Goal: Information Seeking & Learning: Learn about a topic

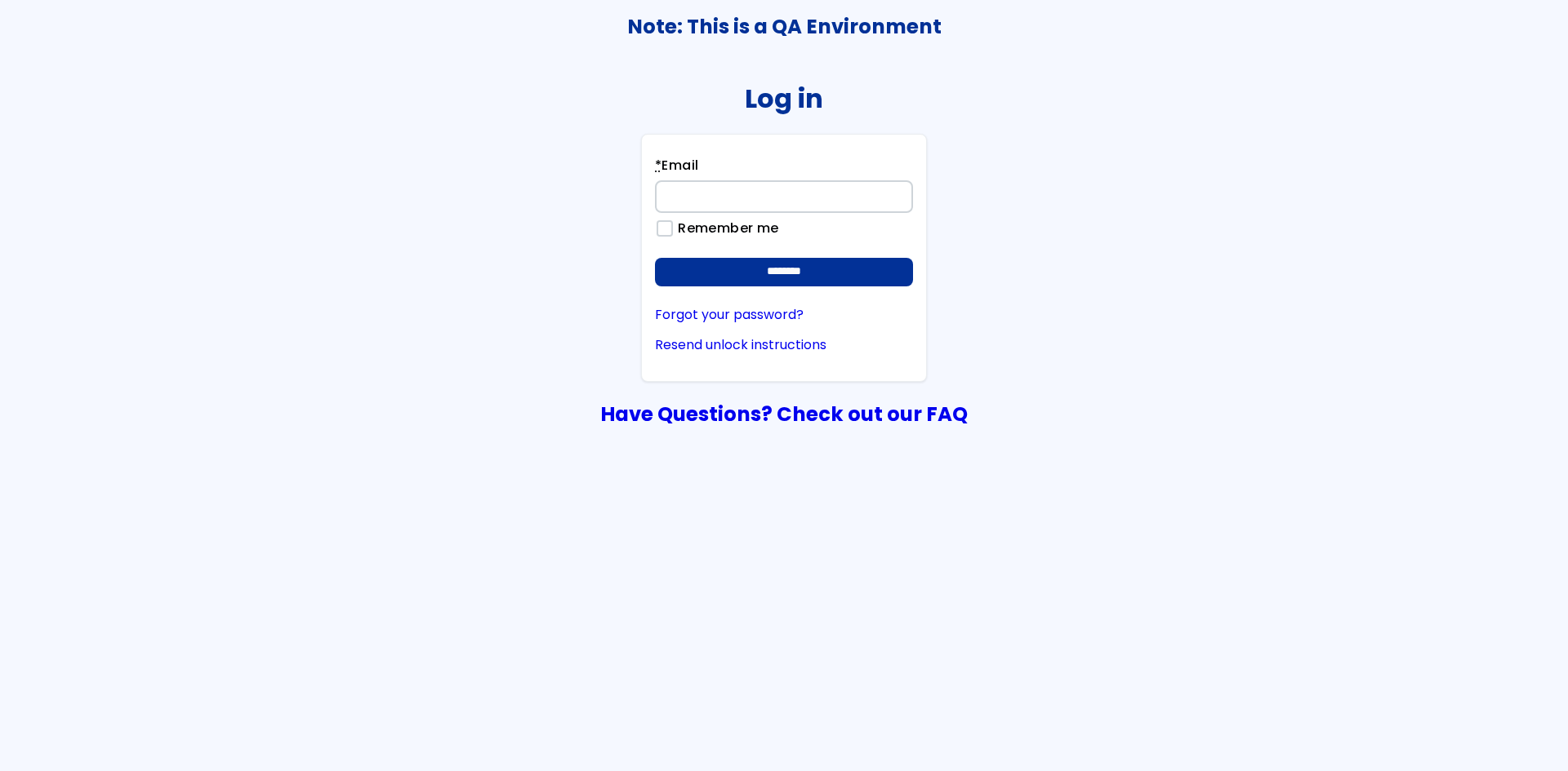
type input "**********"
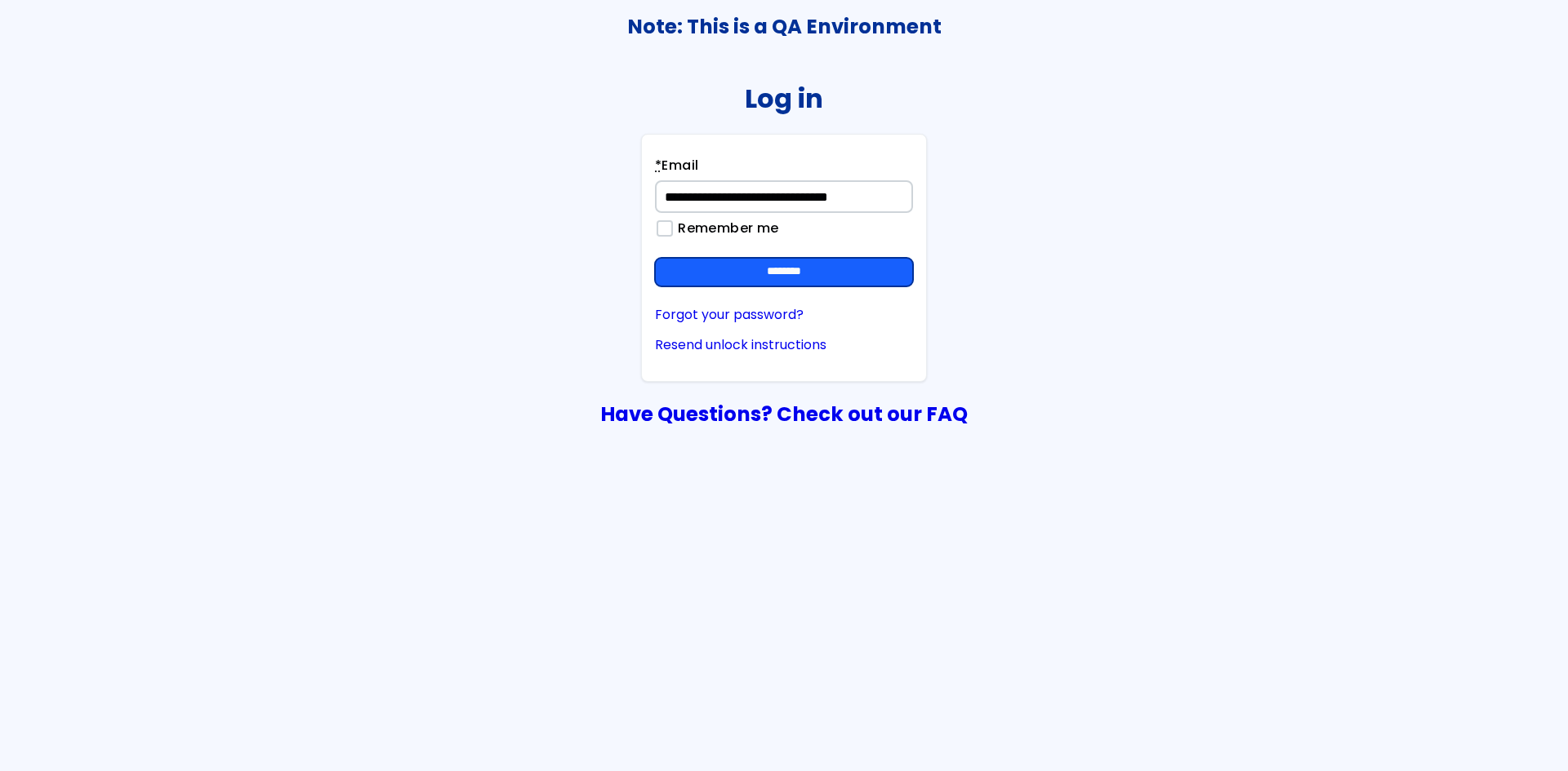
click at [848, 280] on input "********" at bounding box center [783, 272] width 258 height 29
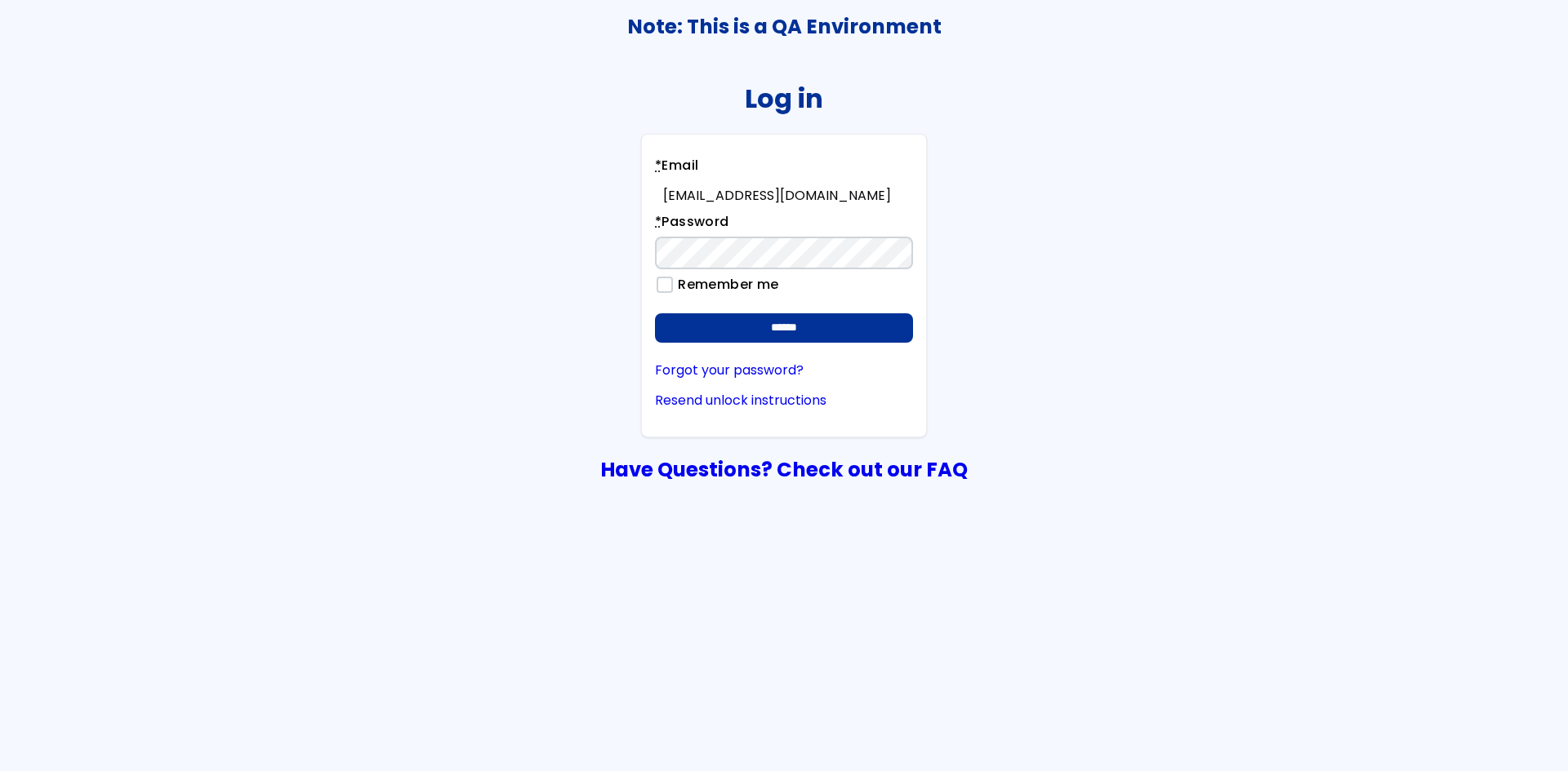
click at [846, 309] on form "**********" at bounding box center [783, 249] width 258 height 186
click at [846, 315] on input "******" at bounding box center [783, 327] width 258 height 29
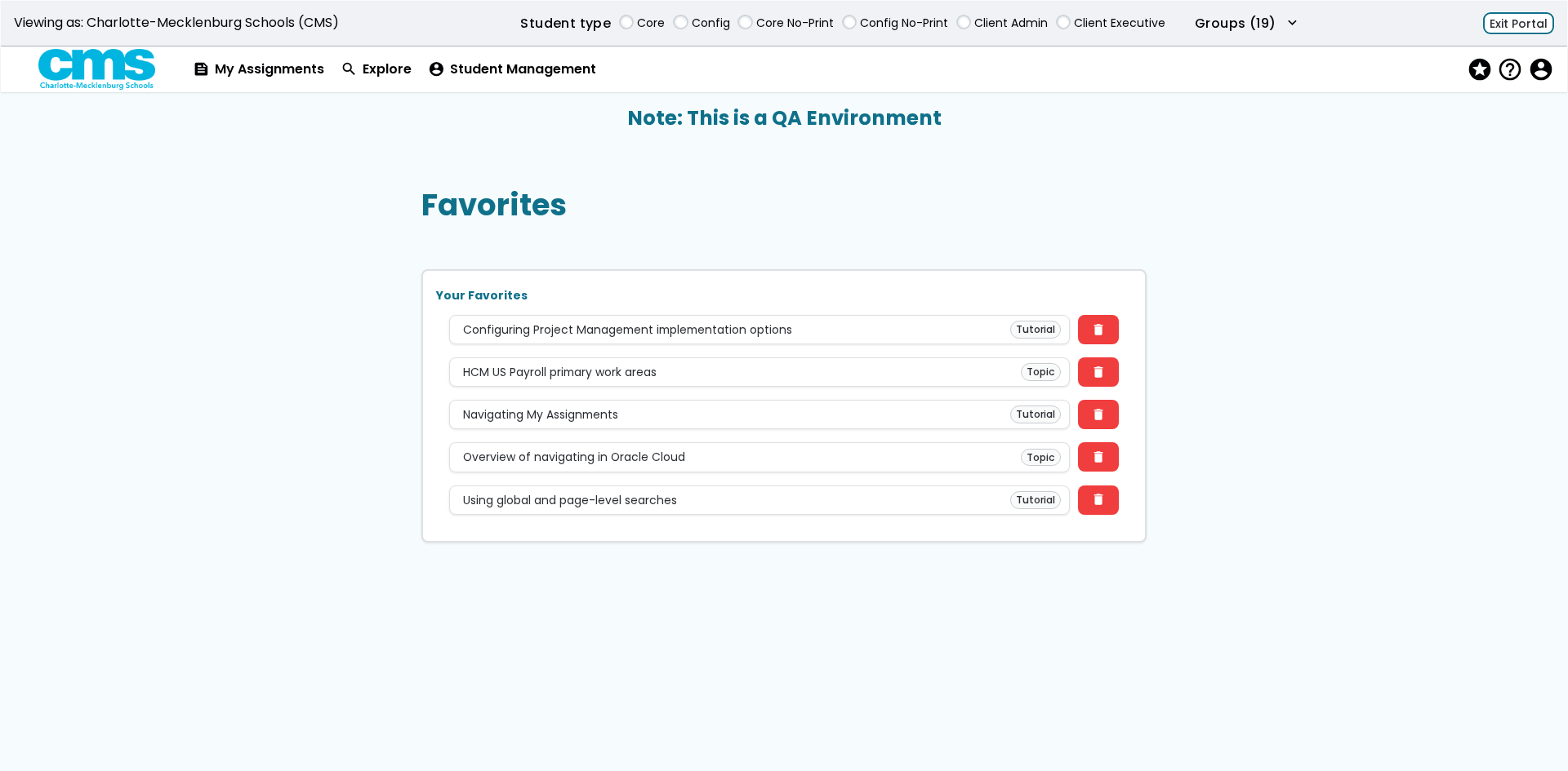
click at [1508, 14] on button "Exit Portal" at bounding box center [1518, 23] width 71 height 23
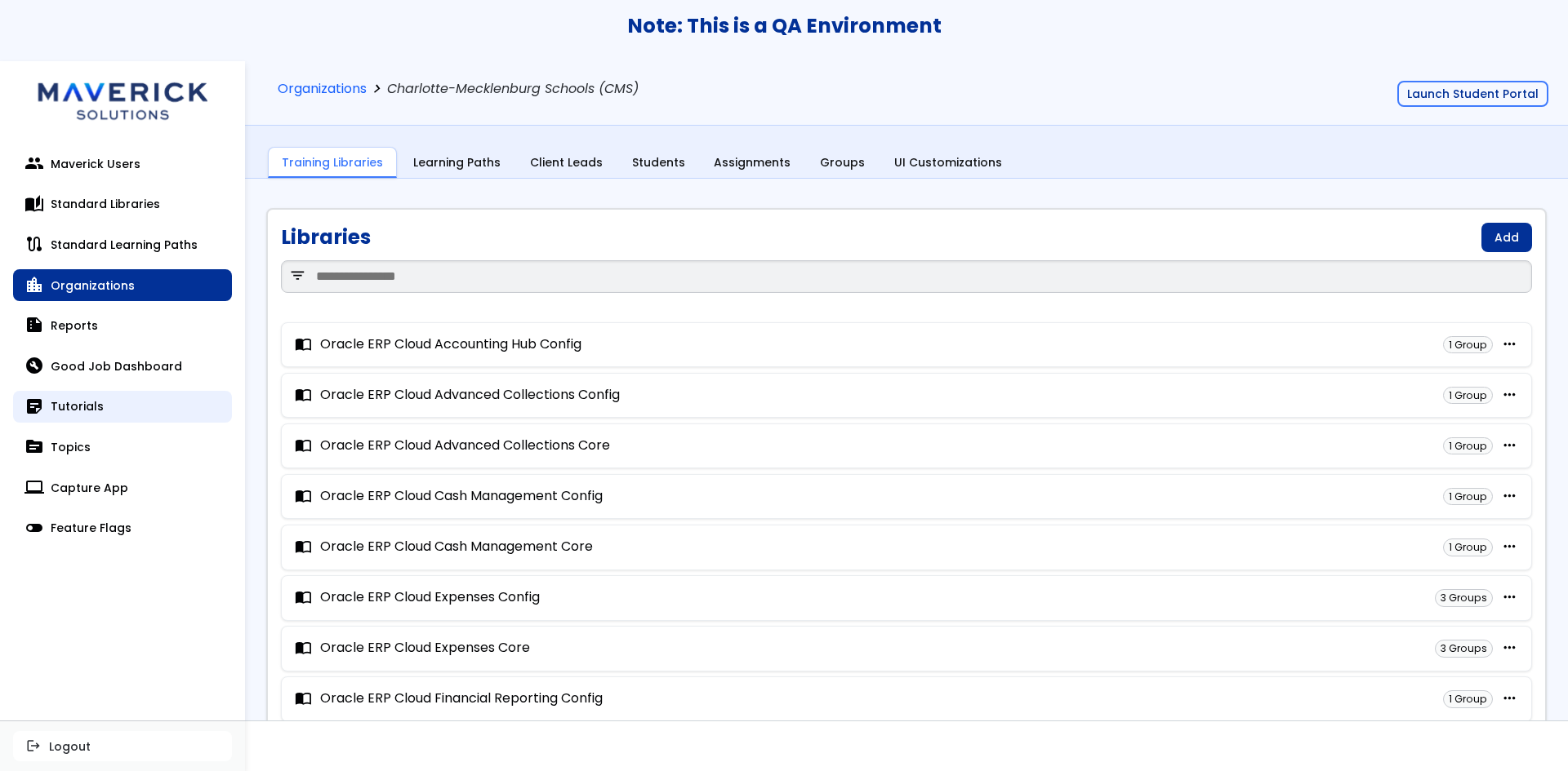
click at [74, 406] on link "sticky_note_2 Tutorials" at bounding box center [123, 407] width 219 height 33
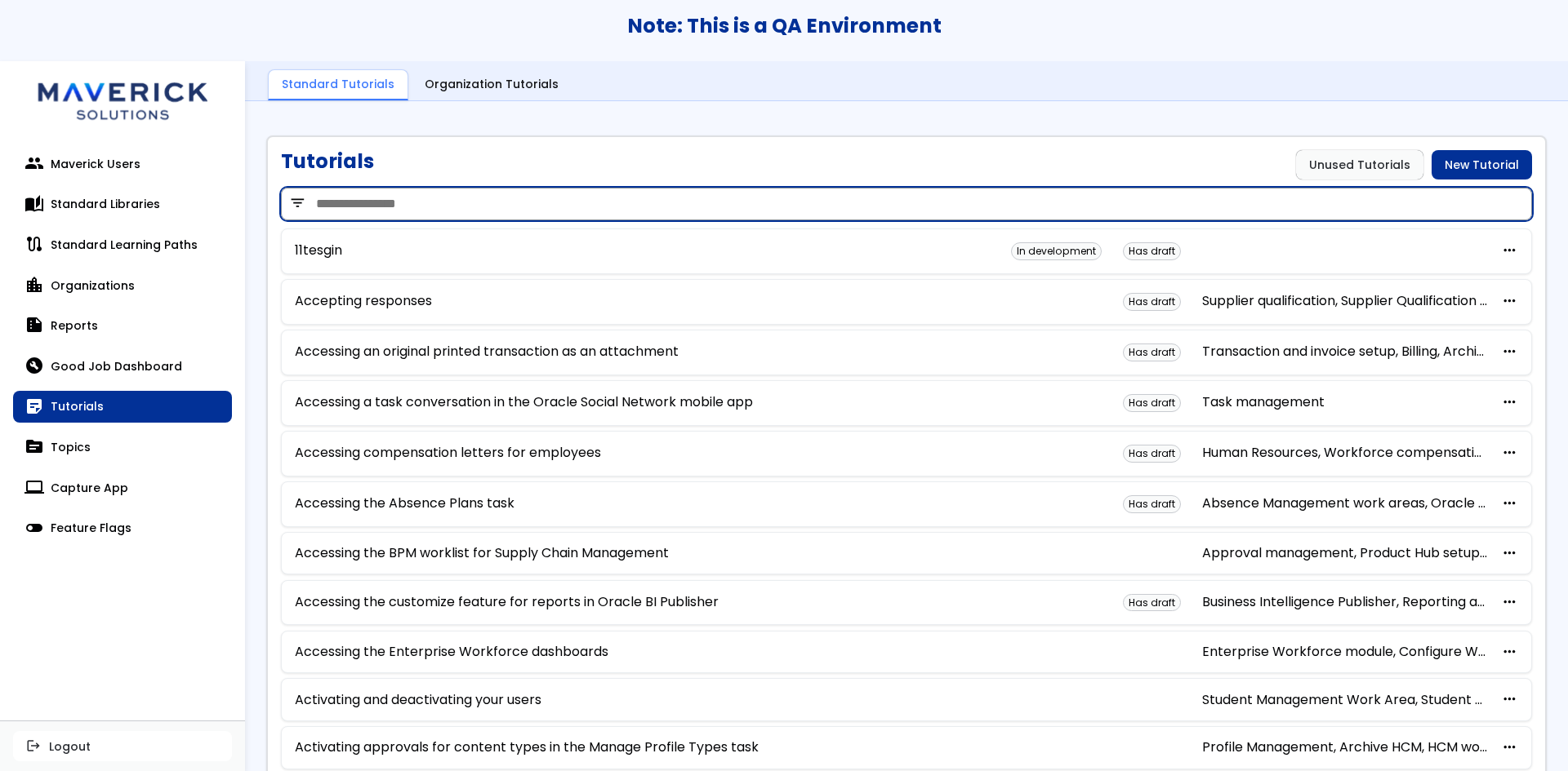
click at [561, 203] on input "search" at bounding box center [906, 204] width 1251 height 33
type input "****"
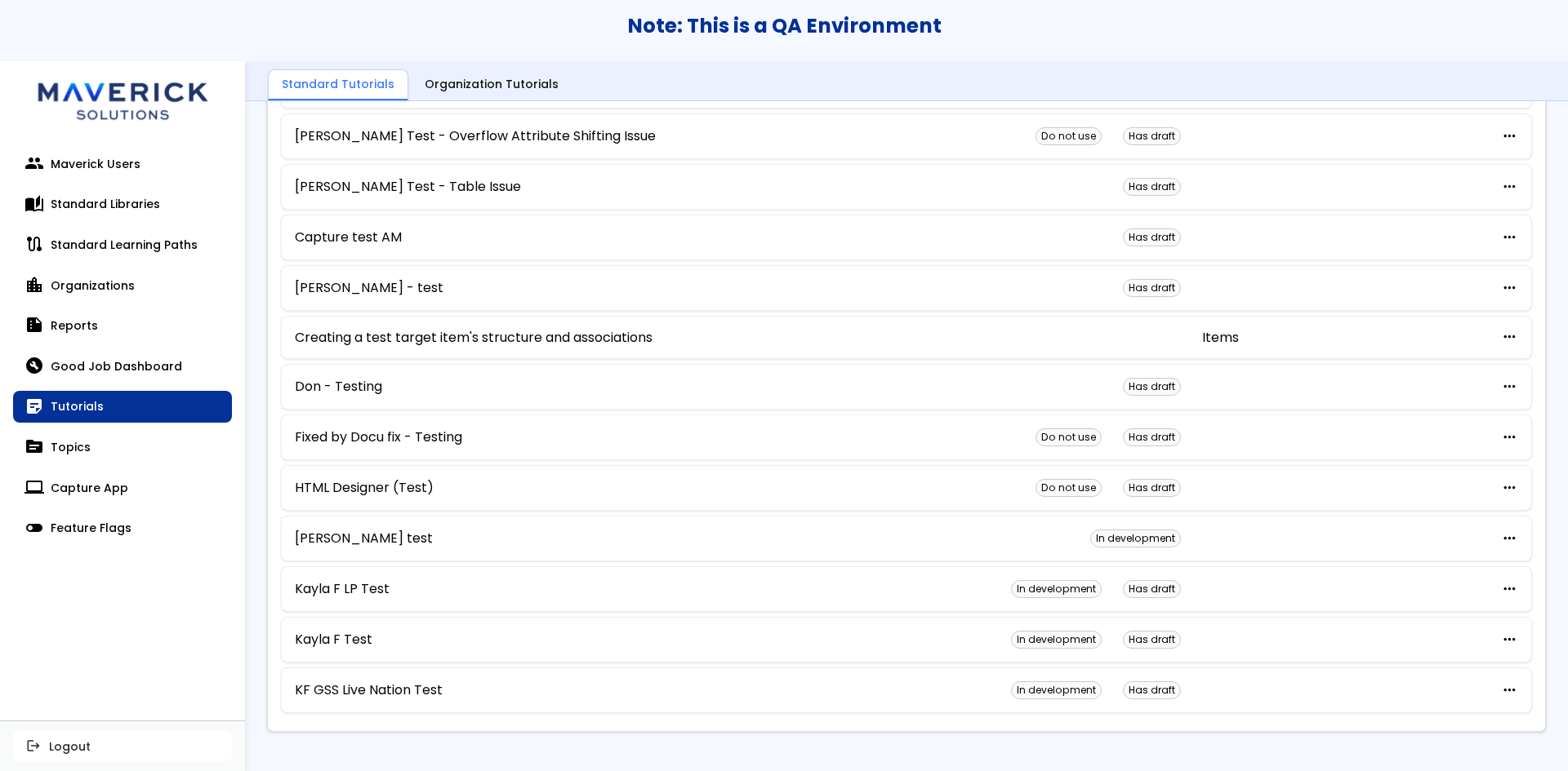
scroll to position [776, 0]
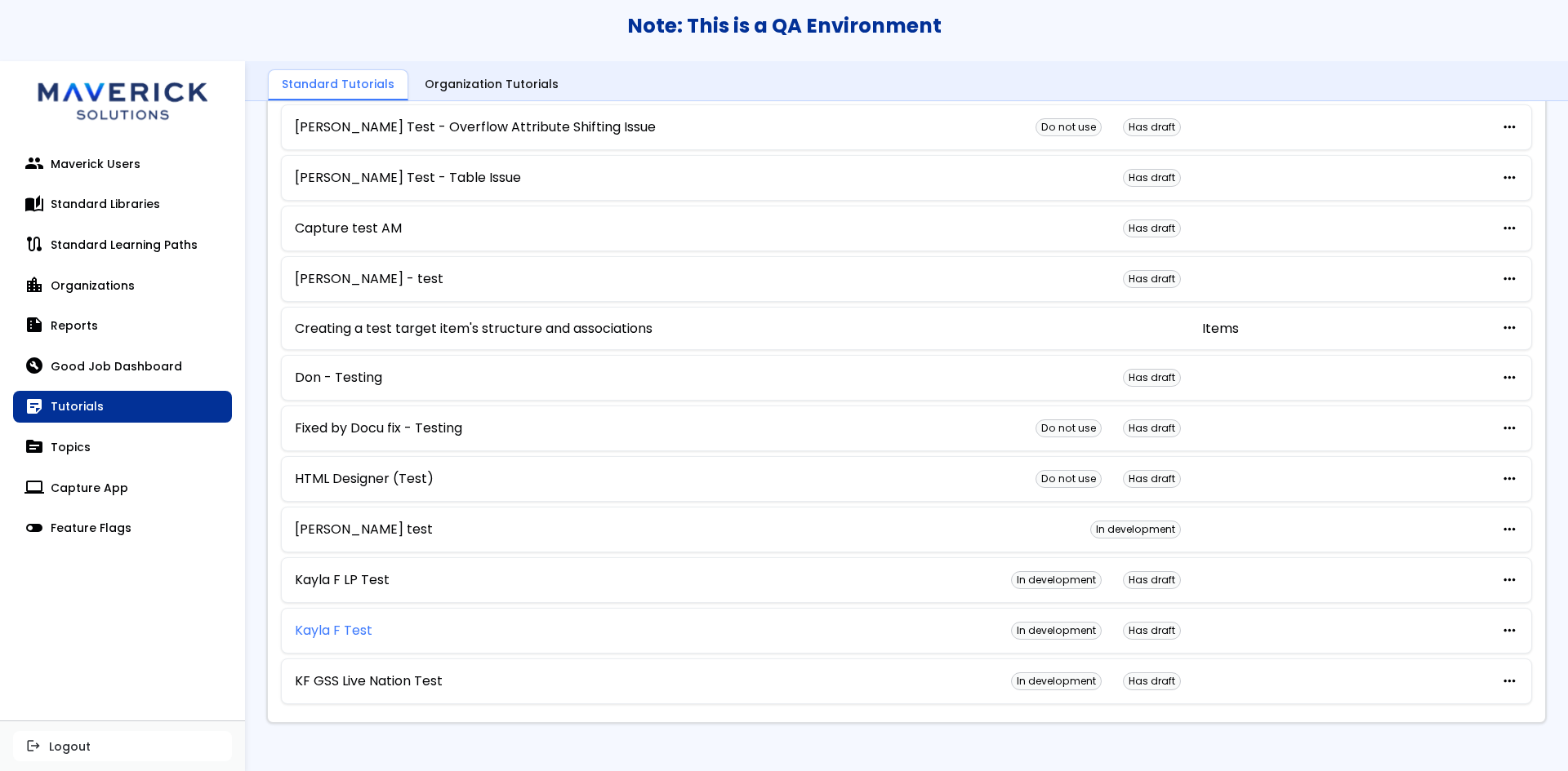
click at [356, 634] on link "Kayla F Test" at bounding box center [333, 631] width 78 height 15
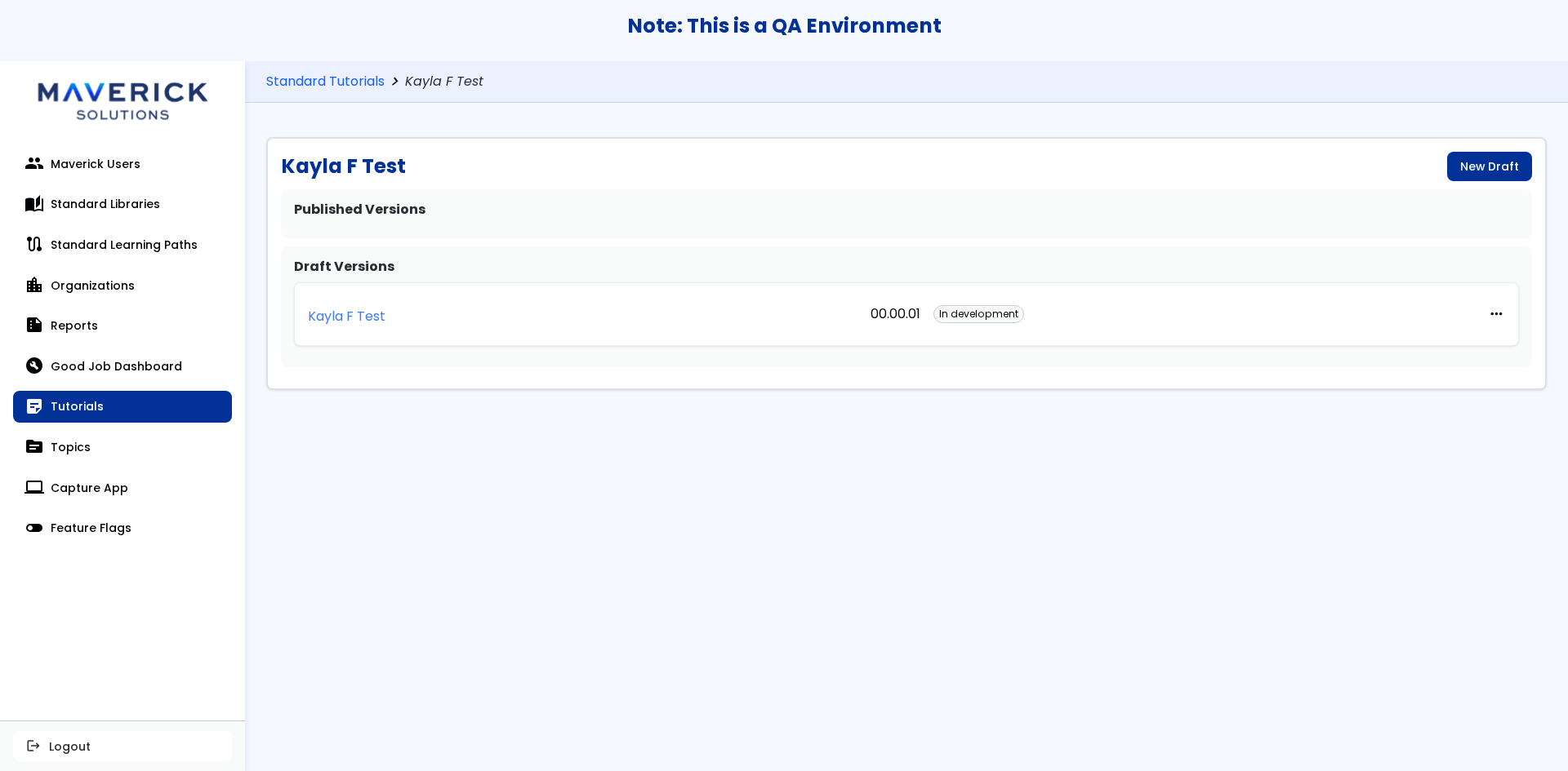
click at [363, 317] on p "Kayla F Test" at bounding box center [346, 317] width 78 height 15
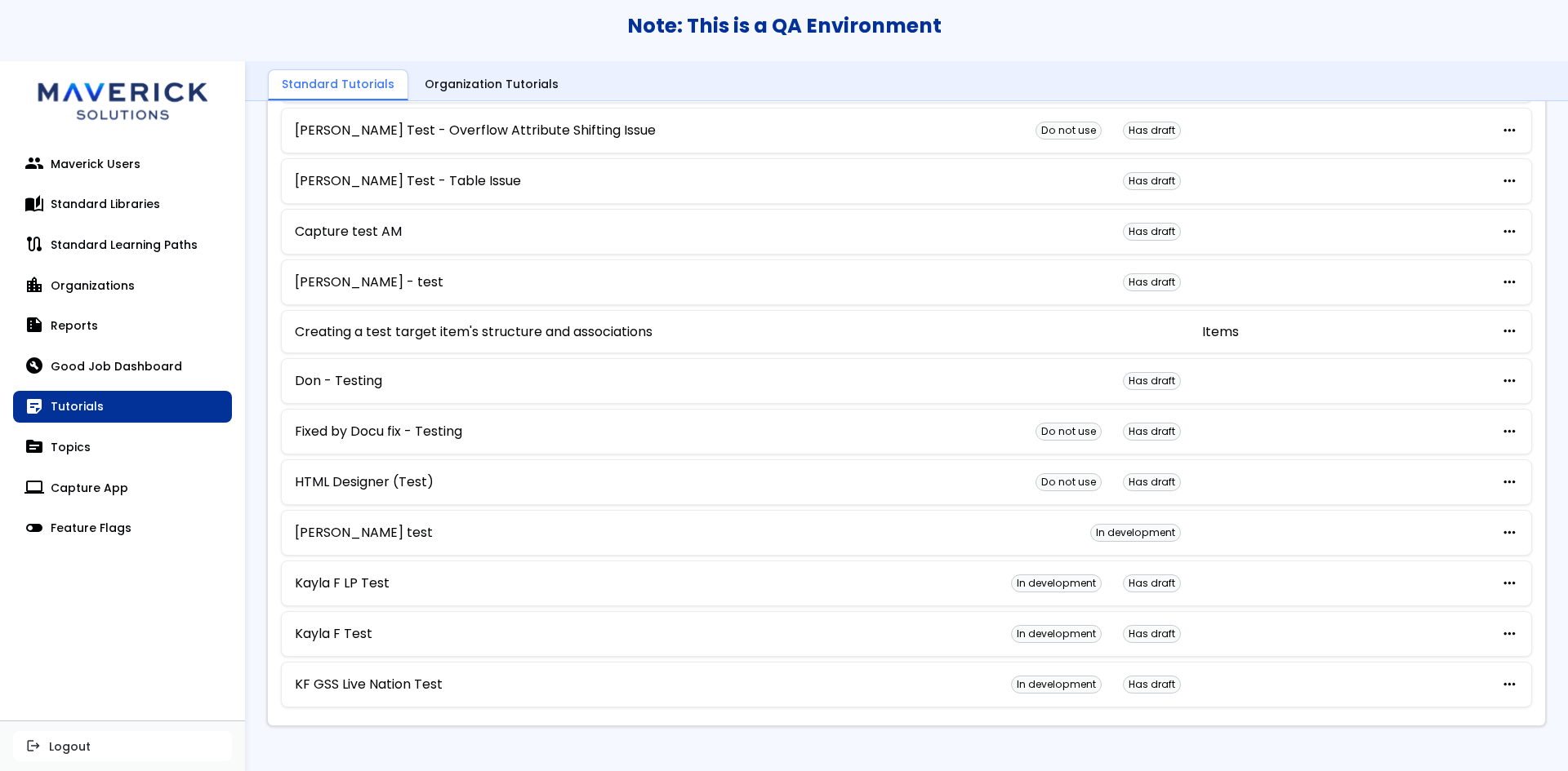
scroll to position [776, 0]
click at [326, 573] on link "Kayla F LP Test" at bounding box center [342, 581] width 94 height 15
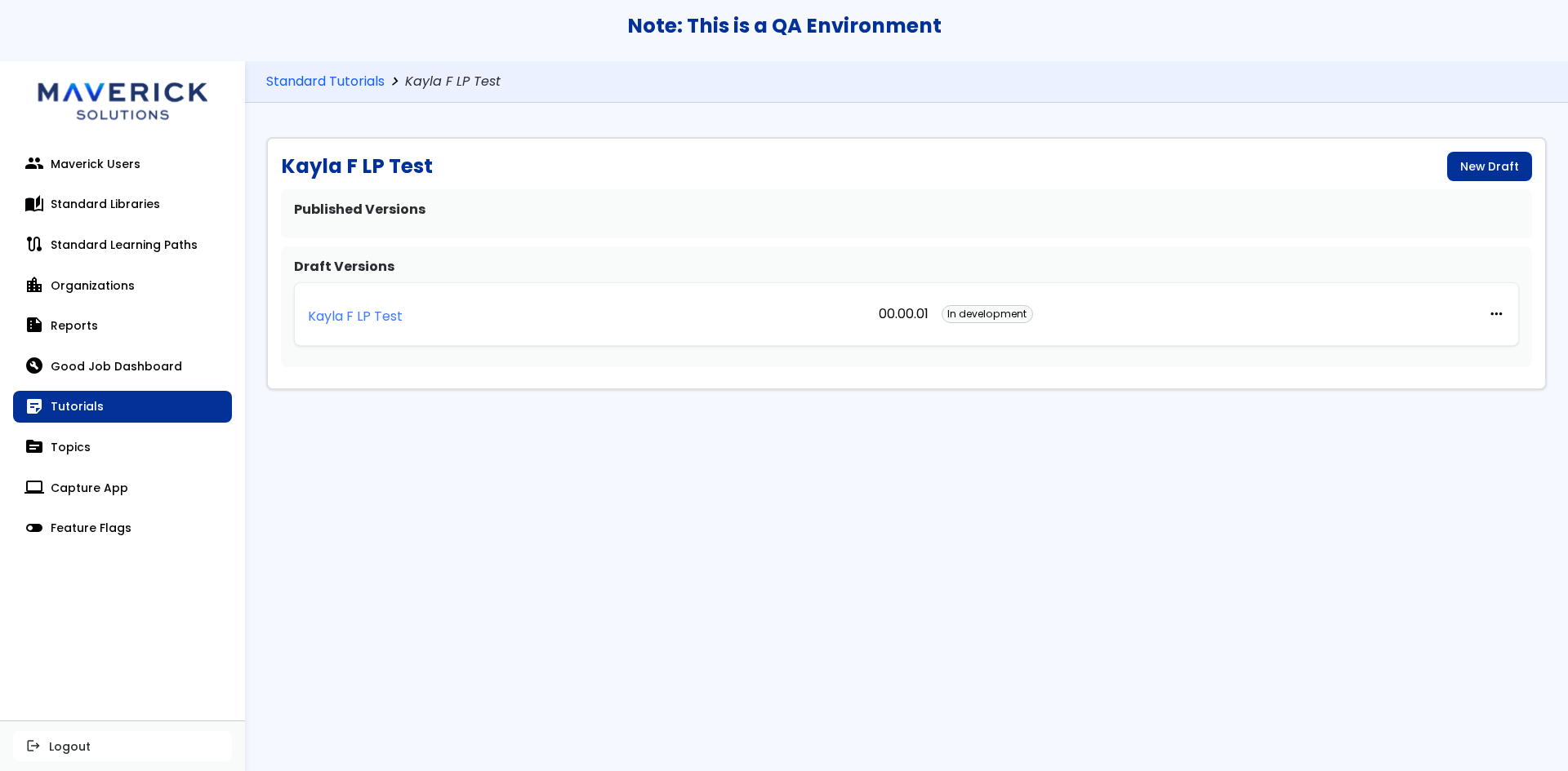
drag, startPoint x: 367, startPoint y: 321, endPoint x: 499, endPoint y: 360, distance: 137.6
click at [368, 321] on p "Kayla F LP Test" at bounding box center [354, 317] width 94 height 15
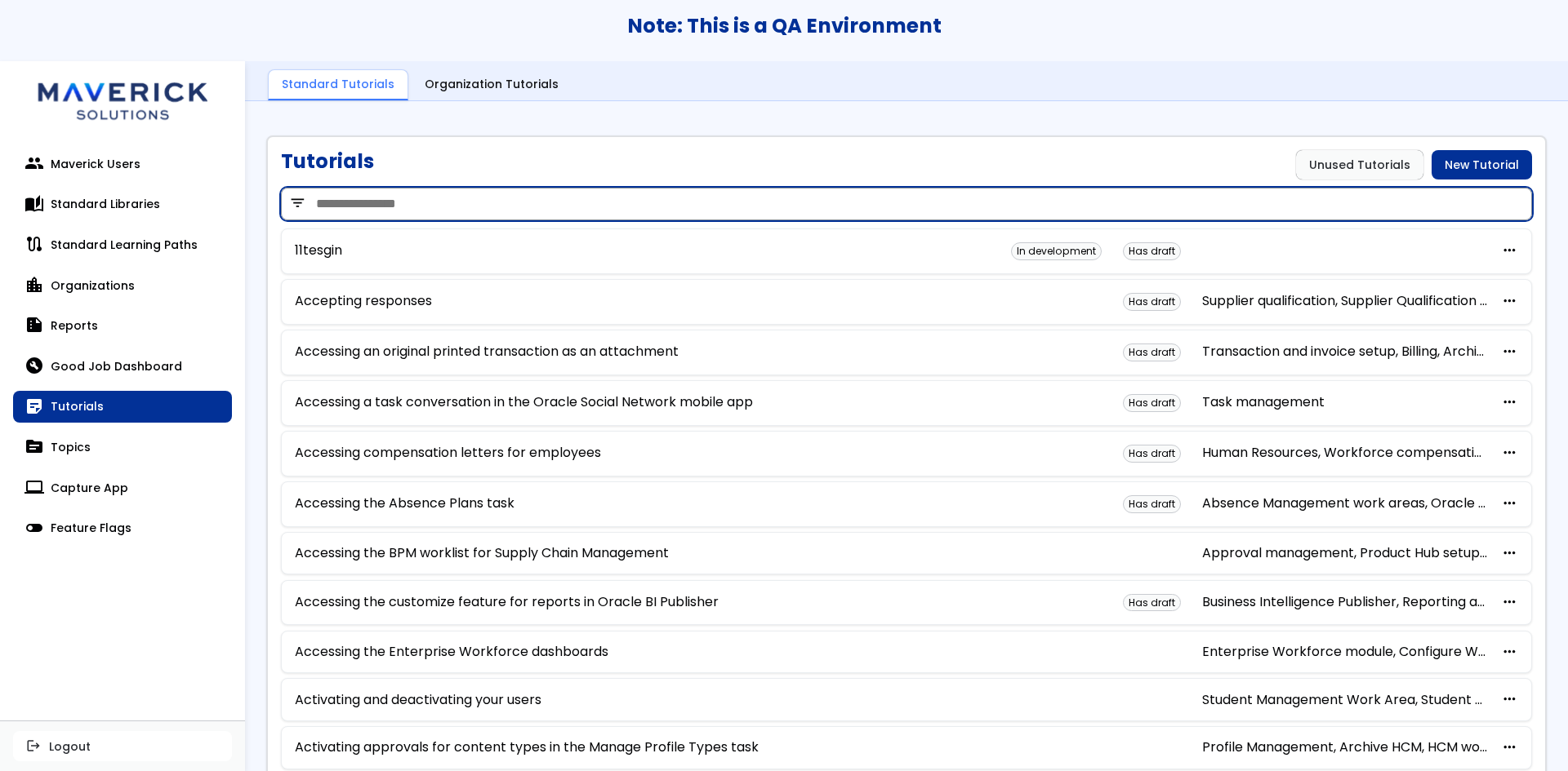
click at [564, 205] on input "search" at bounding box center [906, 204] width 1251 height 33
type input "**"
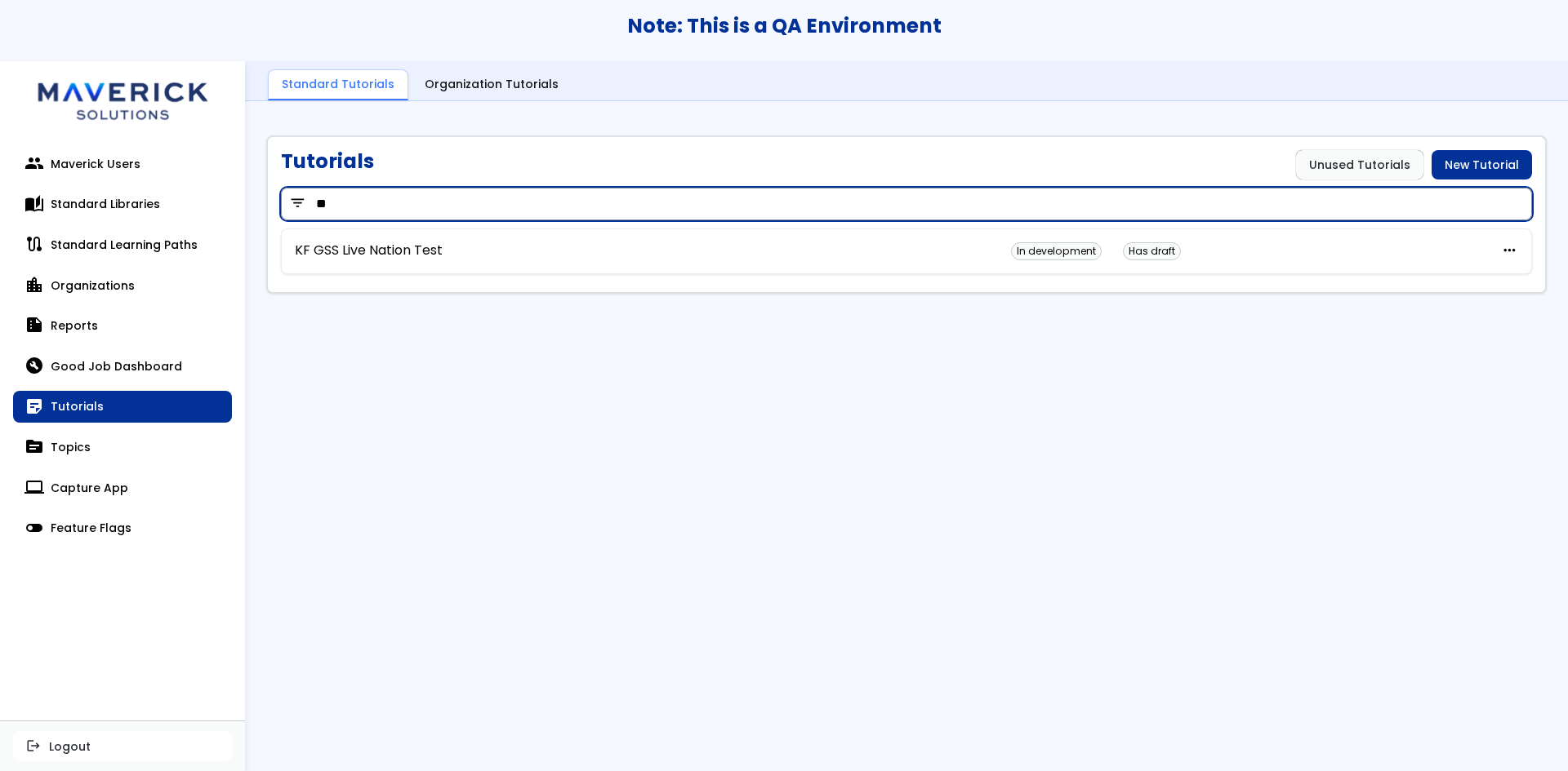
click at [369, 205] on input "**" at bounding box center [906, 204] width 1251 height 33
type input "****"
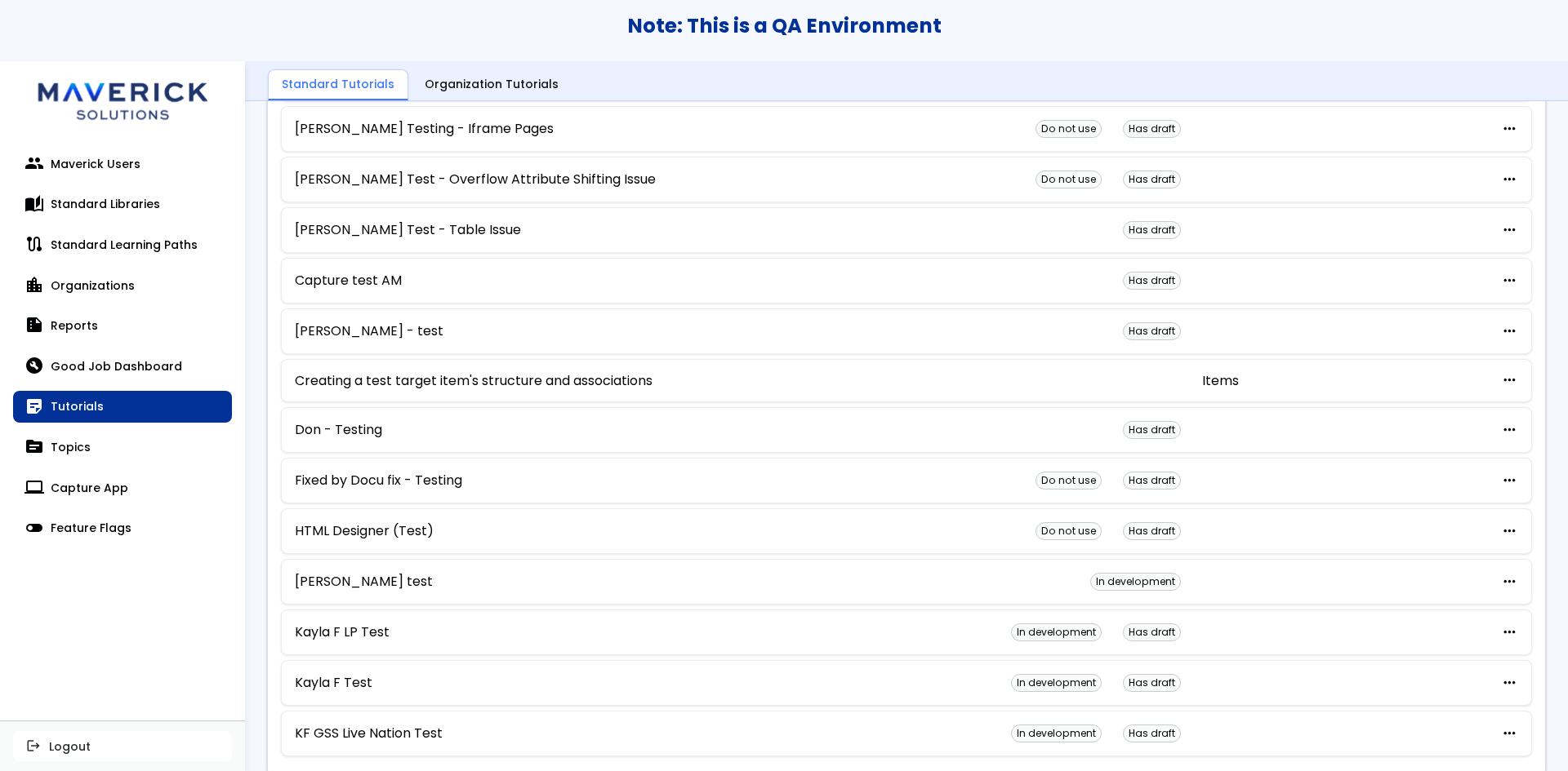
scroll to position [776, 0]
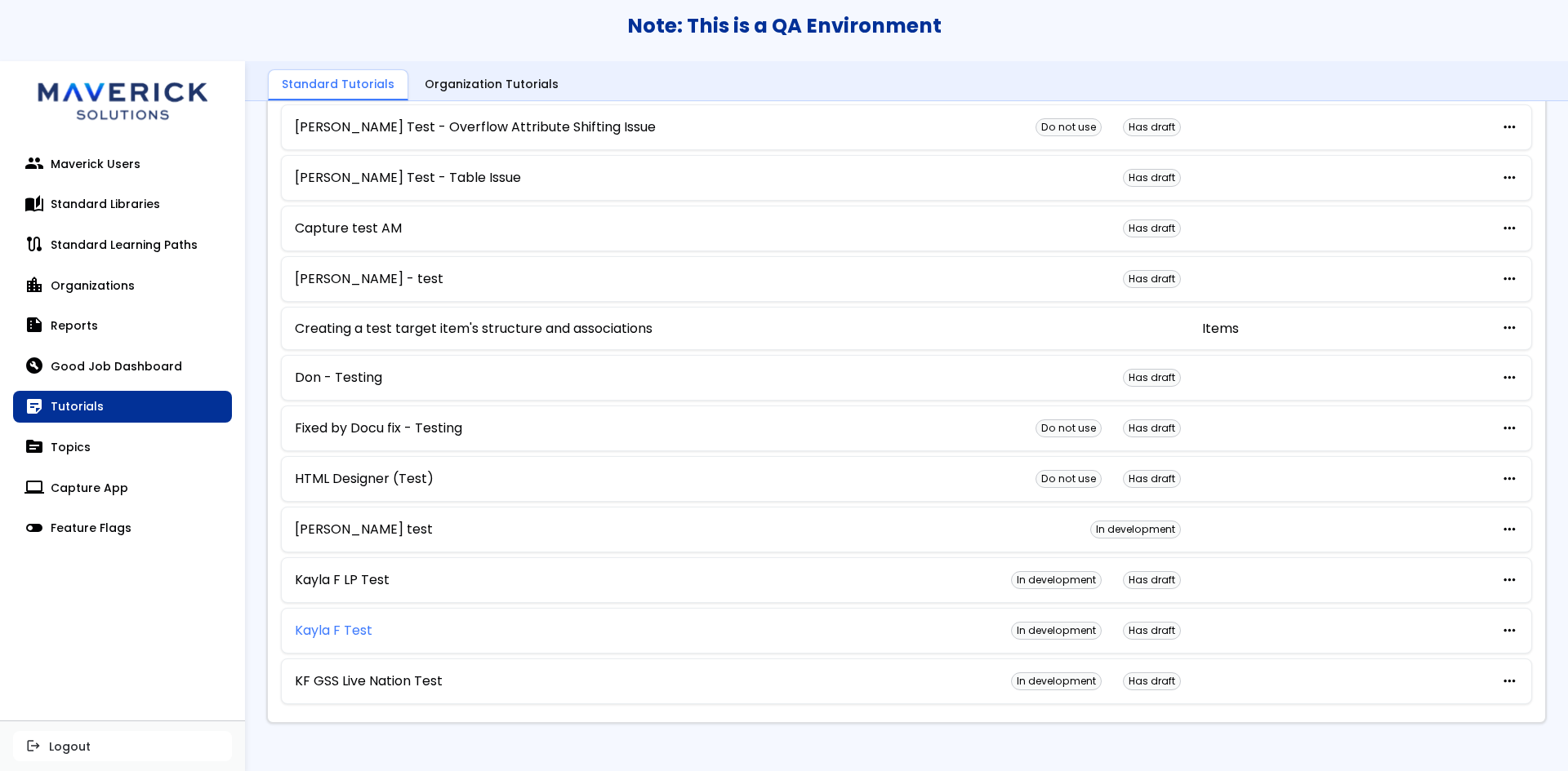
click at [328, 629] on link "Kayla F Test" at bounding box center [333, 631] width 78 height 15
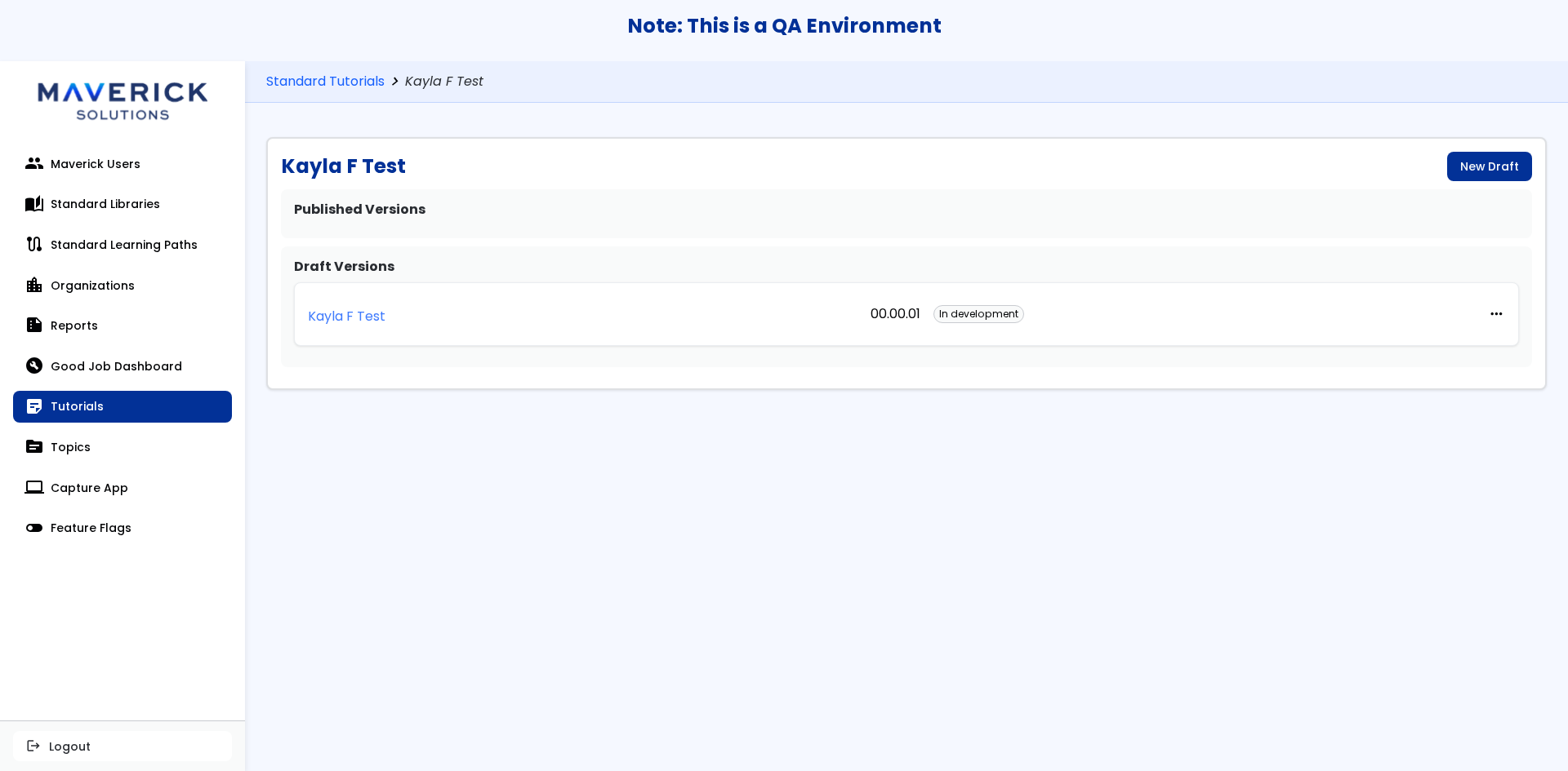
click at [369, 314] on p "Kayla F Test" at bounding box center [346, 317] width 78 height 15
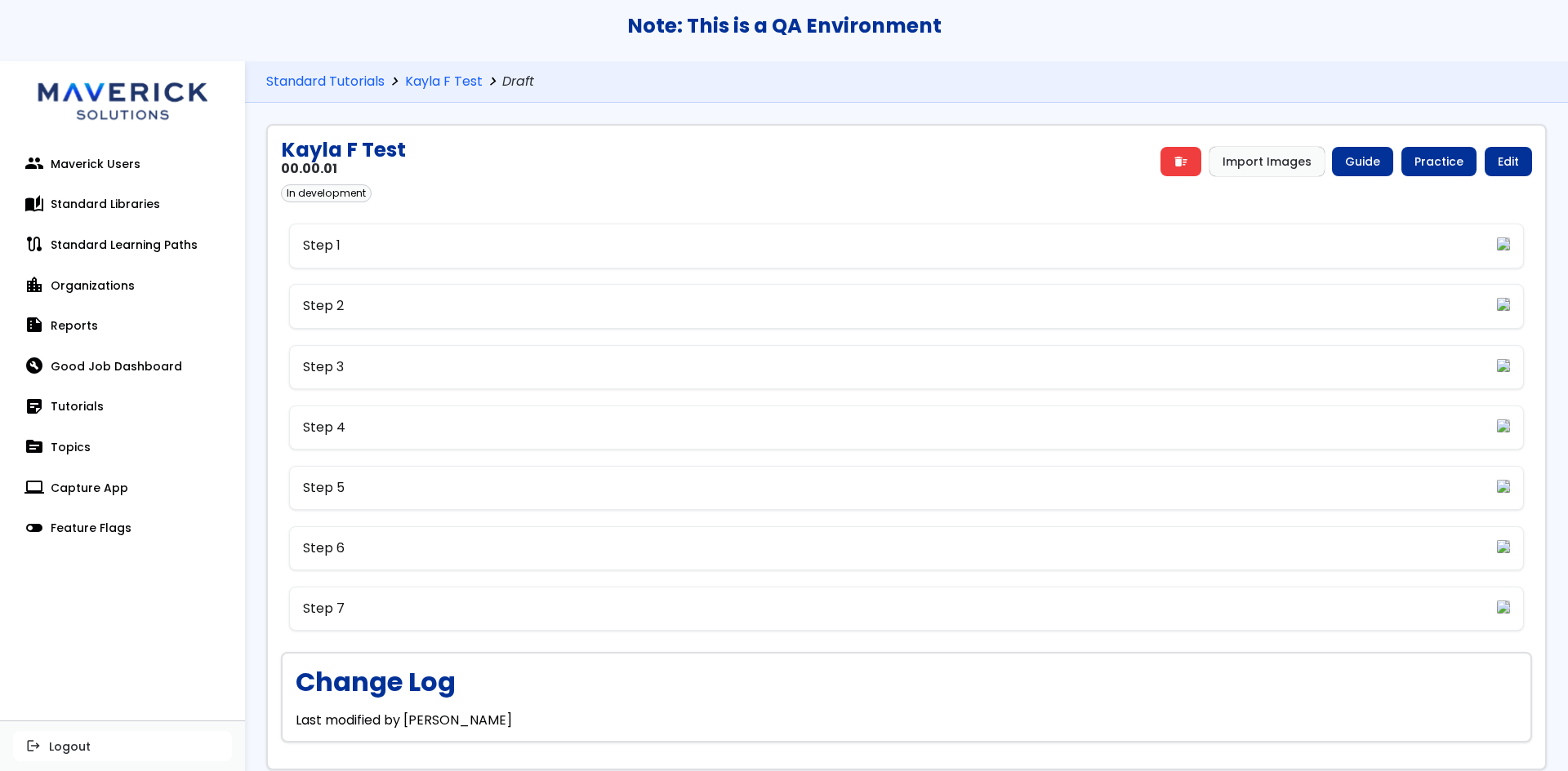
click at [1523, 161] on div "Kayla F Test 00.00.01 delete_sweep Import Images Guide Practice Edit In develop…" at bounding box center [906, 447] width 1280 height 647
click at [1510, 166] on link "Edit" at bounding box center [1508, 161] width 48 height 29
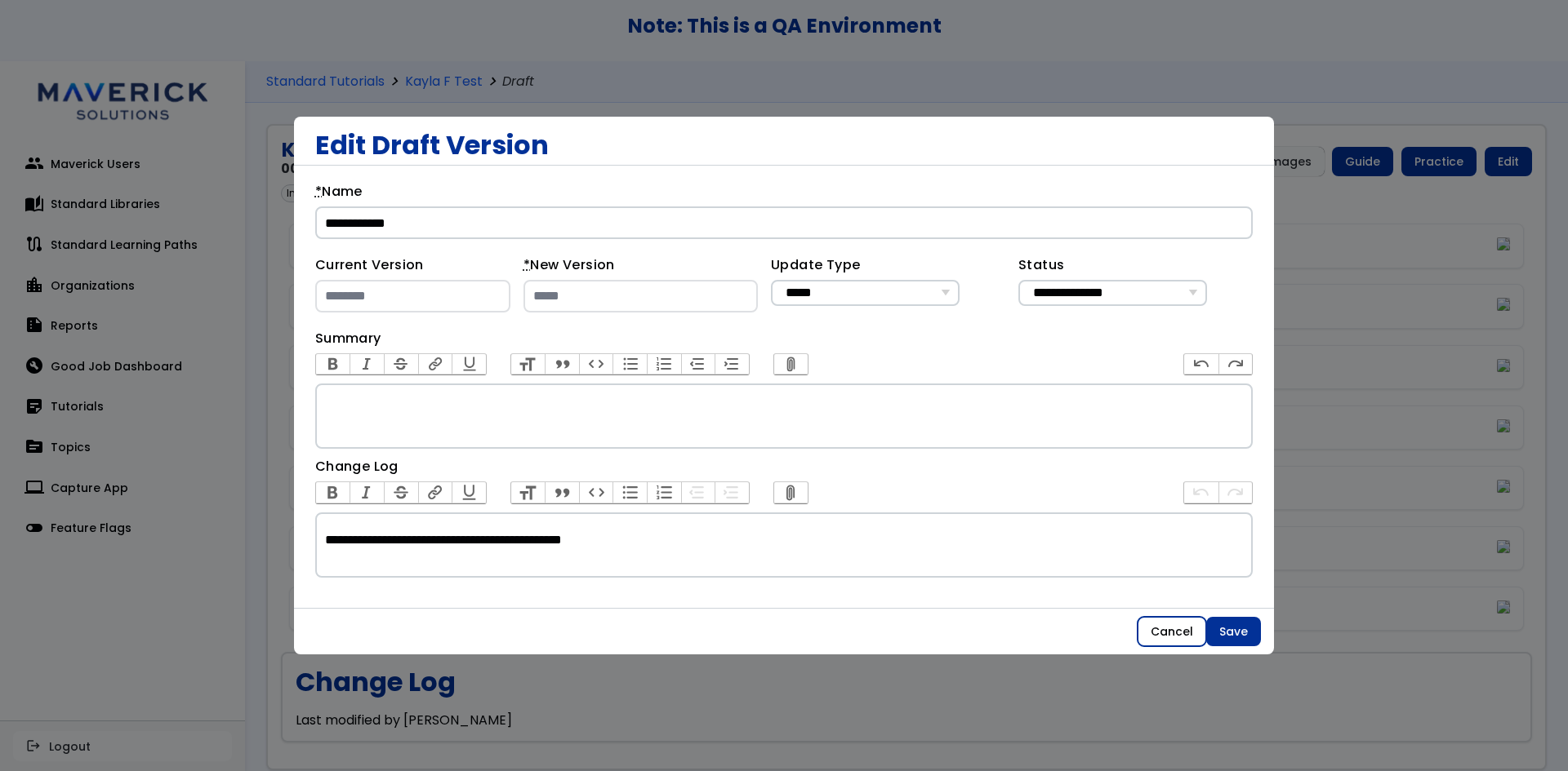
click at [1141, 629] on button "Cancel" at bounding box center [1172, 632] width 69 height 29
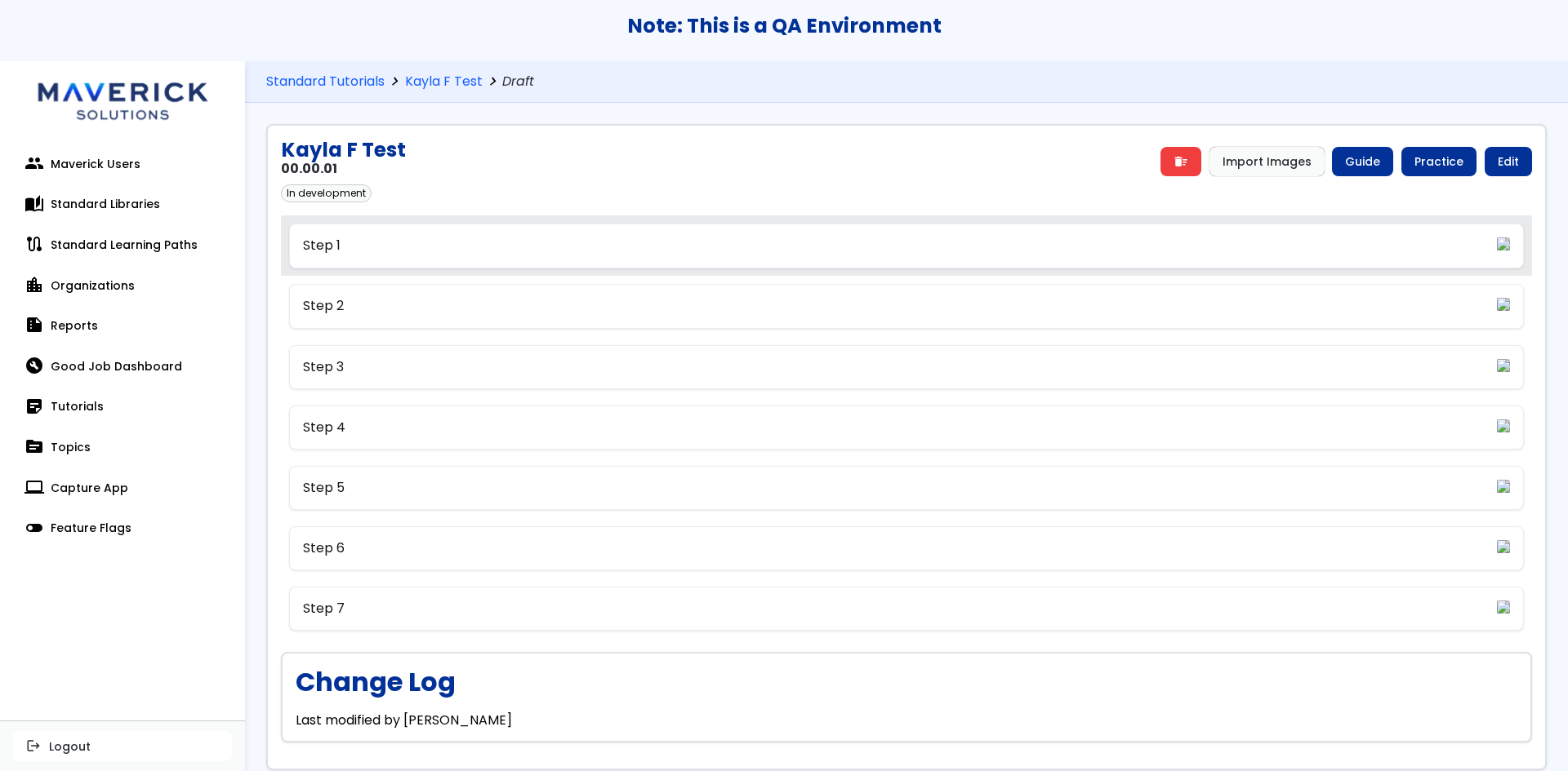
click at [1095, 261] on link "Step 1" at bounding box center [907, 246] width 1235 height 44
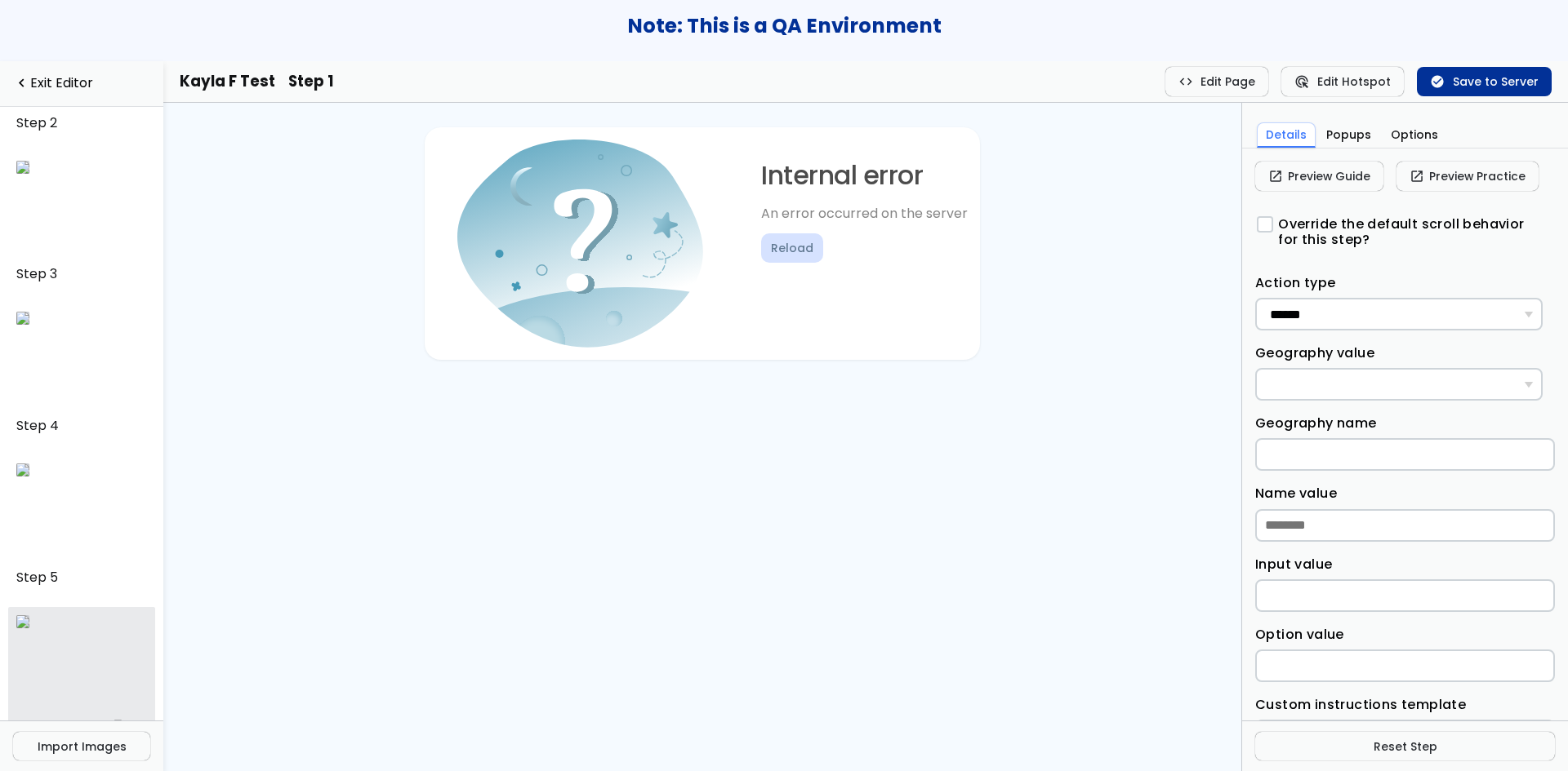
scroll to position [449, 0]
click at [68, 652] on div at bounding box center [82, 631] width 131 height 98
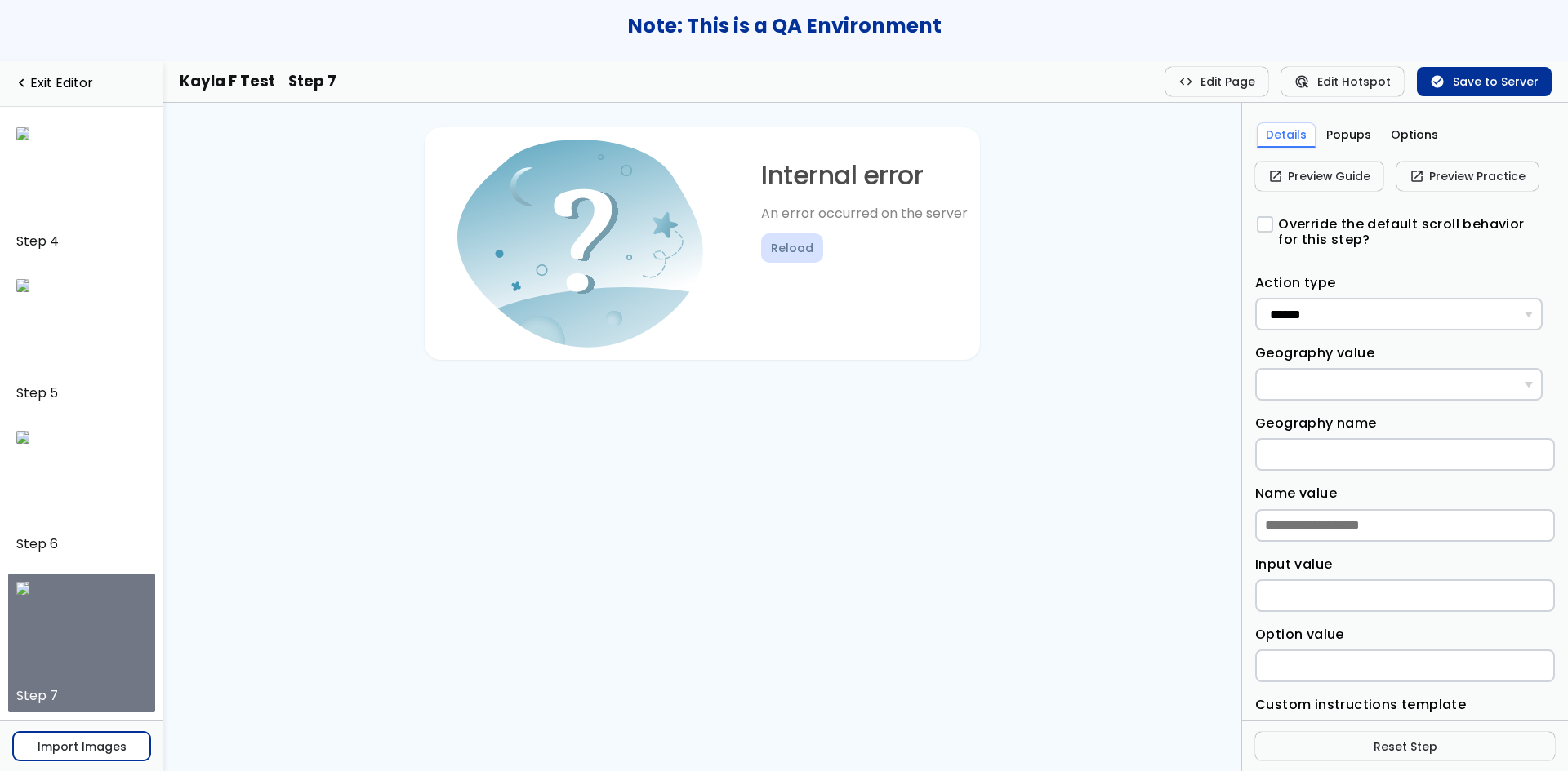
click at [73, 736] on button "Import Images" at bounding box center [82, 746] width 137 height 29
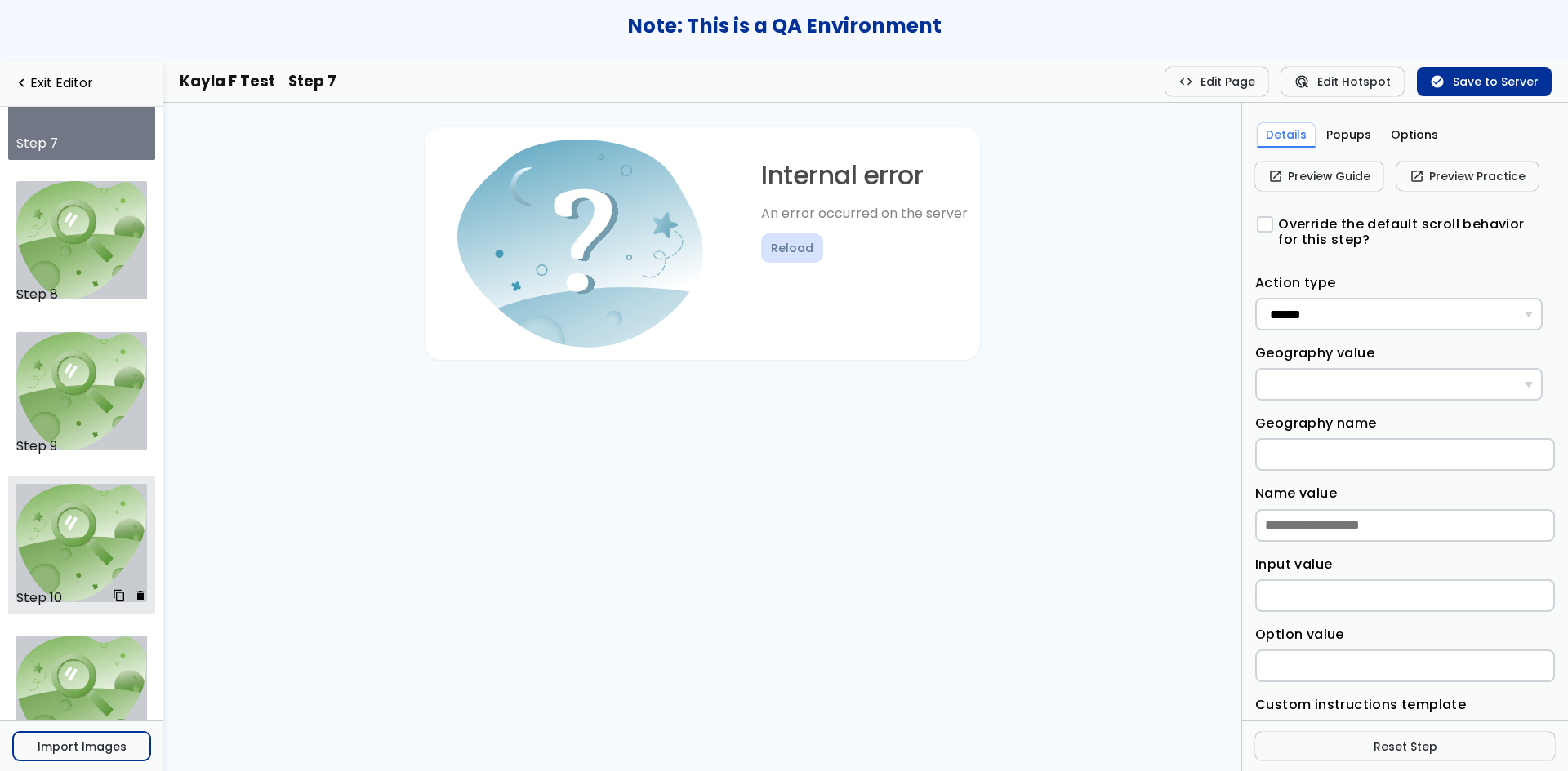
scroll to position [1146, 0]
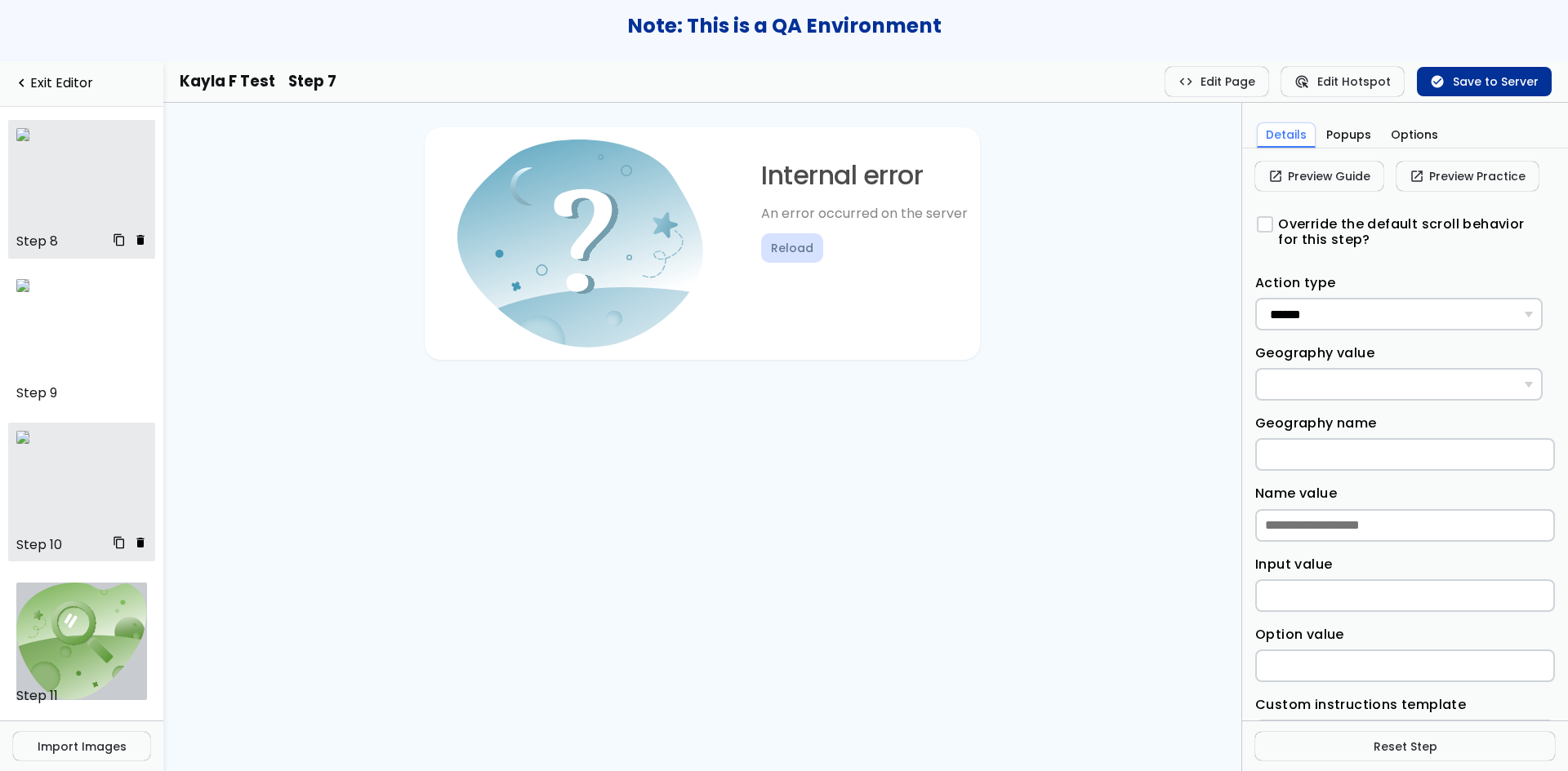
click at [29, 141] on img at bounding box center [23, 134] width 13 height 13
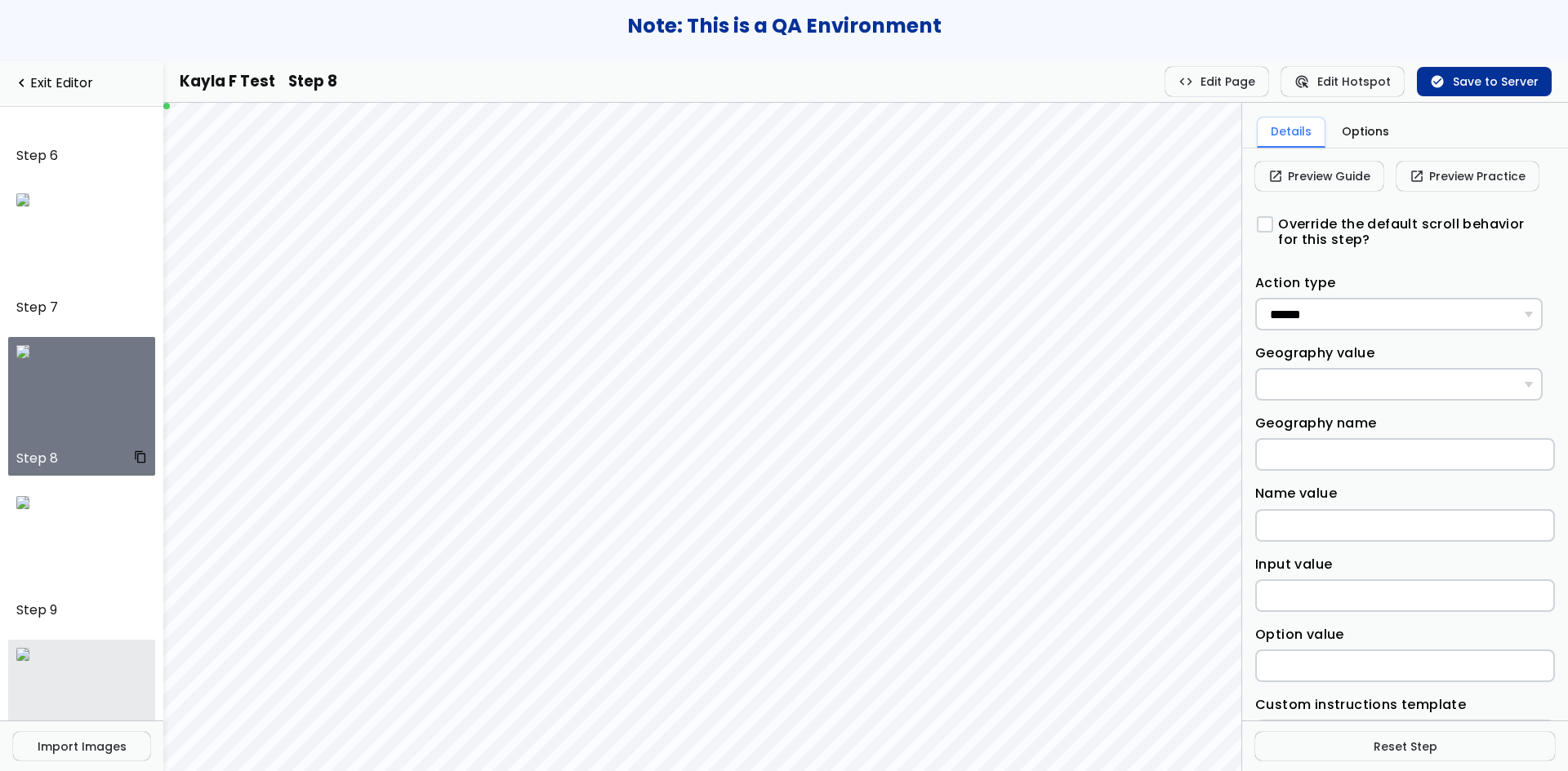
scroll to position [922, 0]
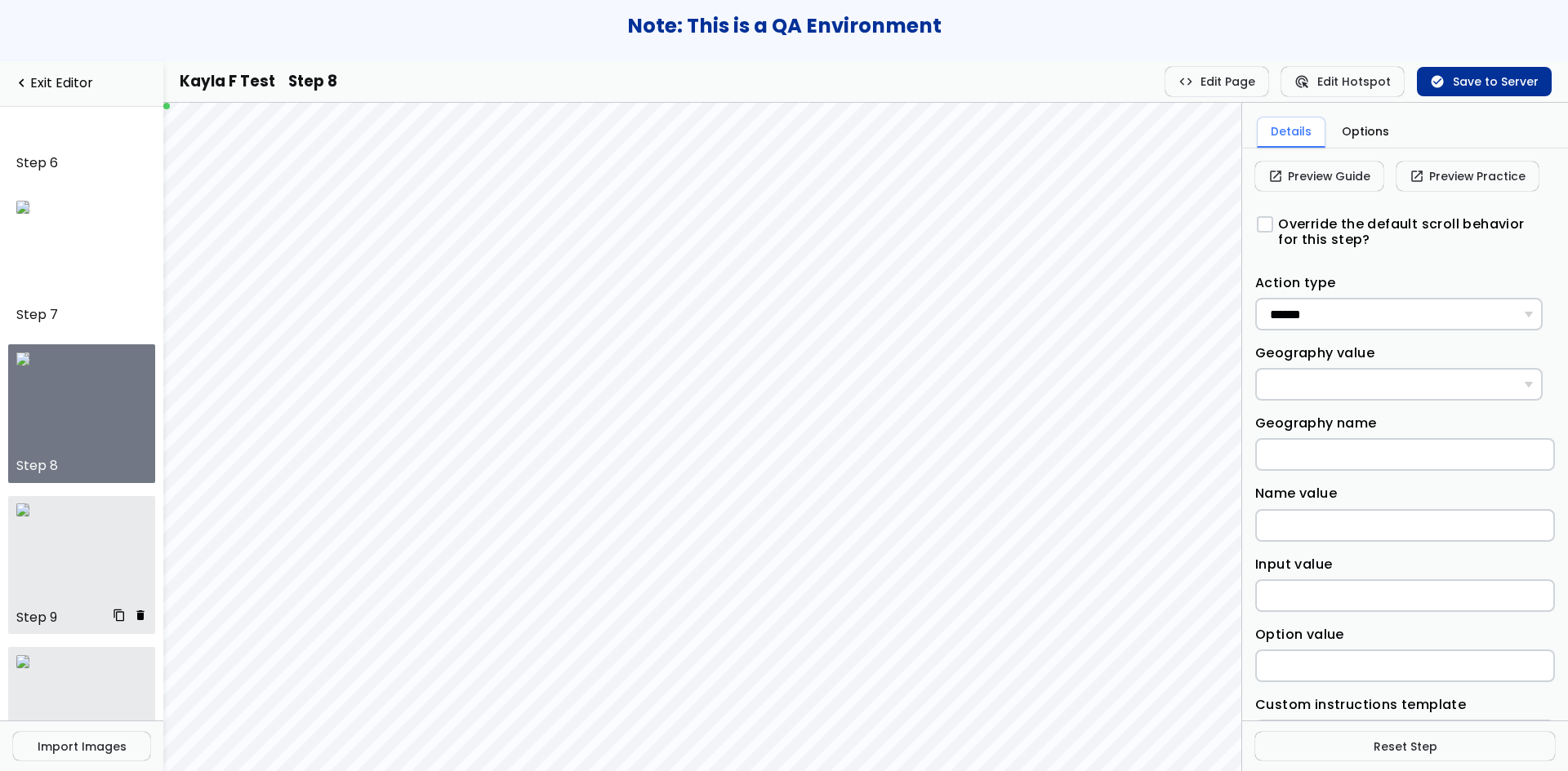
click at [29, 516] on img at bounding box center [23, 510] width 13 height 13
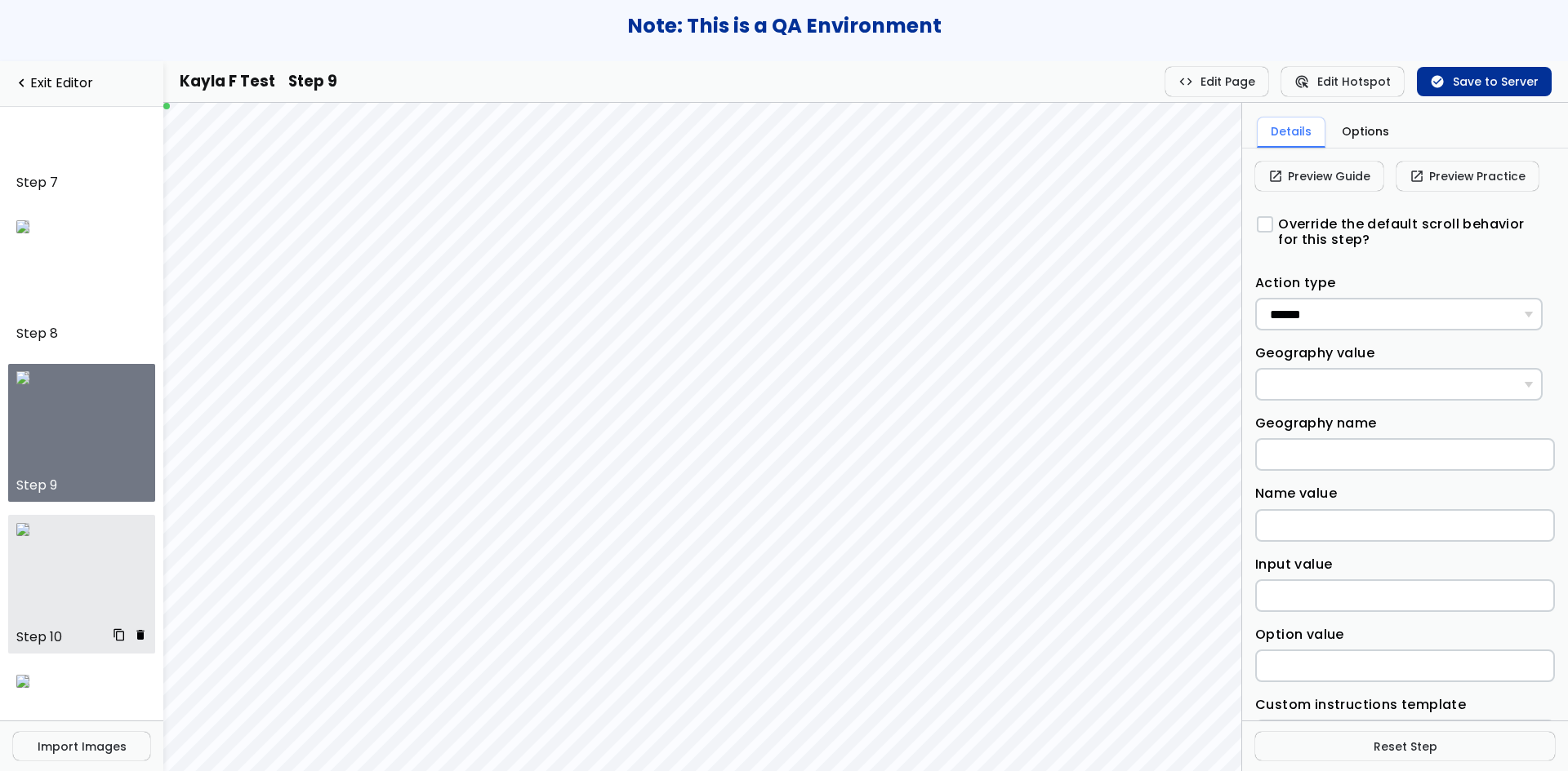
scroll to position [1074, 0]
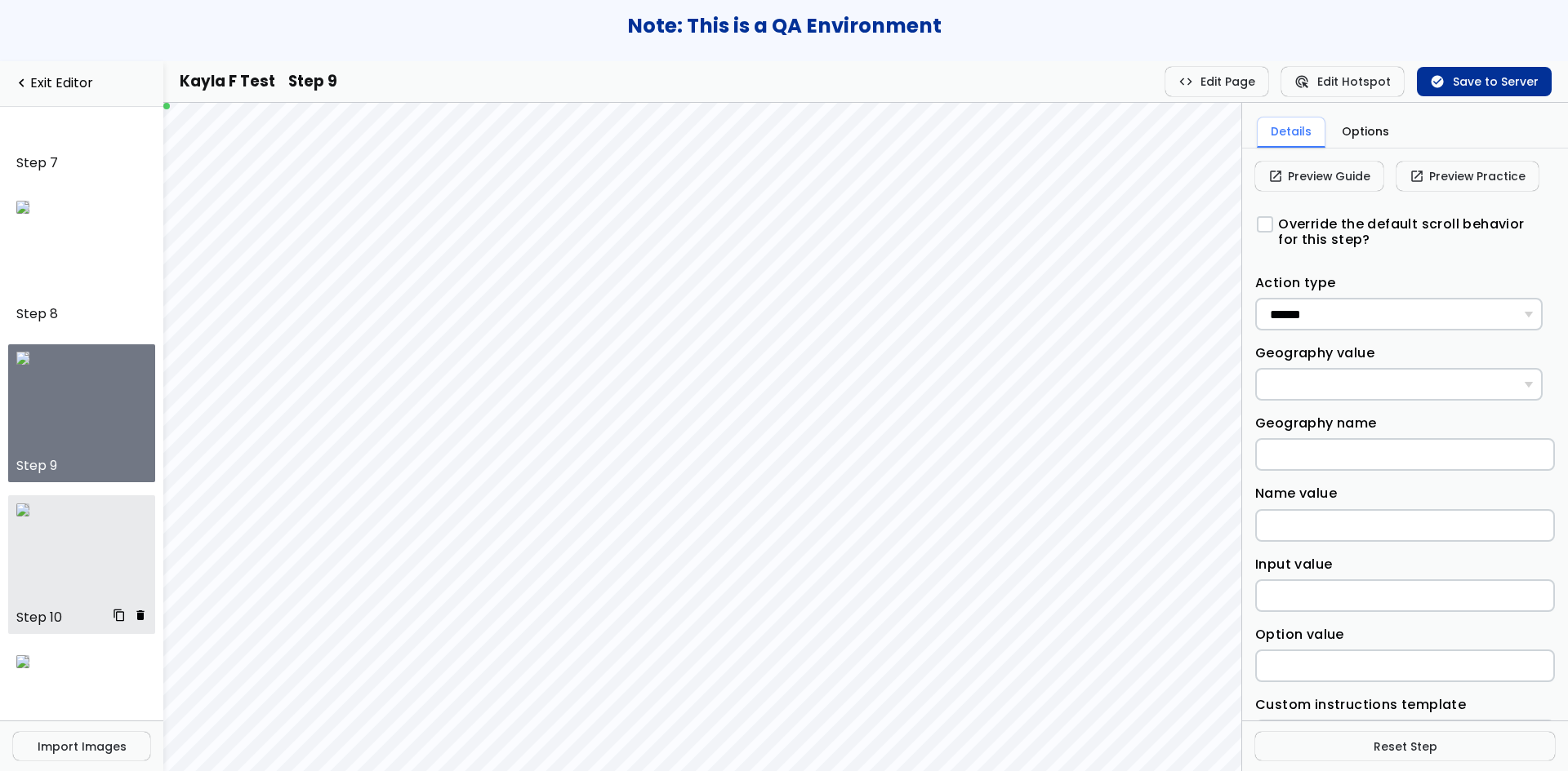
click at [29, 516] on img at bounding box center [23, 510] width 13 height 13
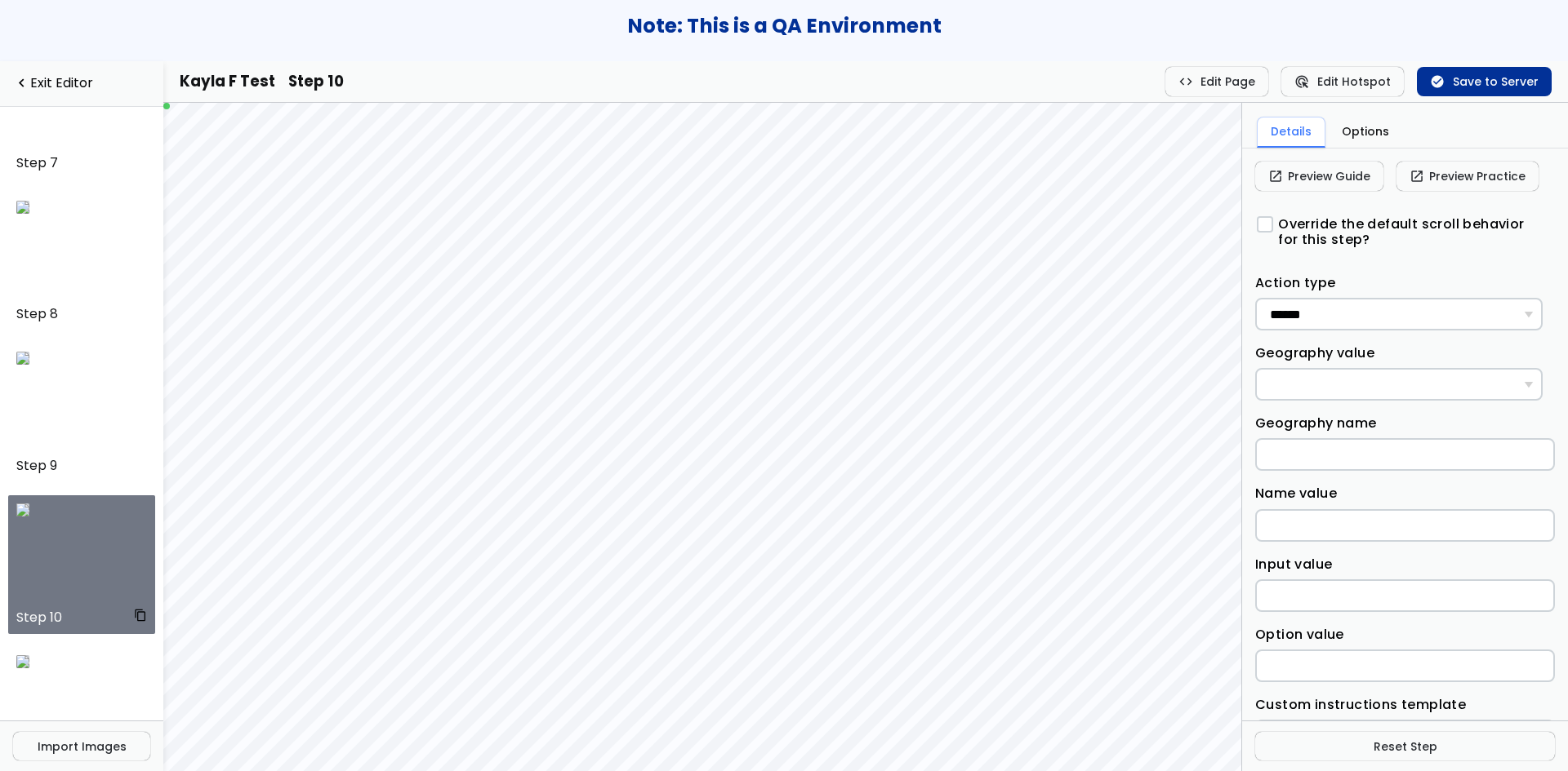
scroll to position [1147, 0]
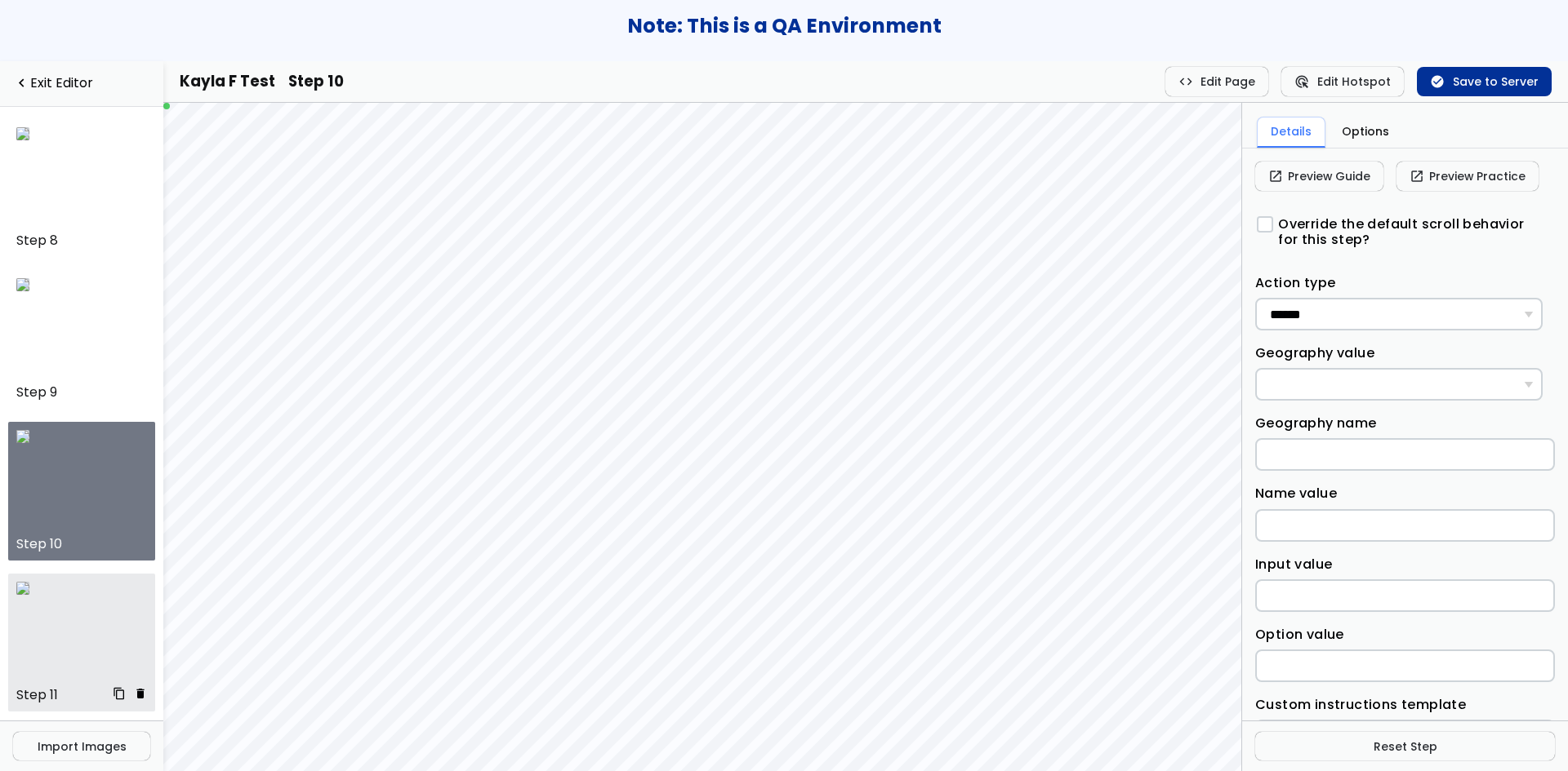
click at [29, 595] on img at bounding box center [23, 589] width 13 height 13
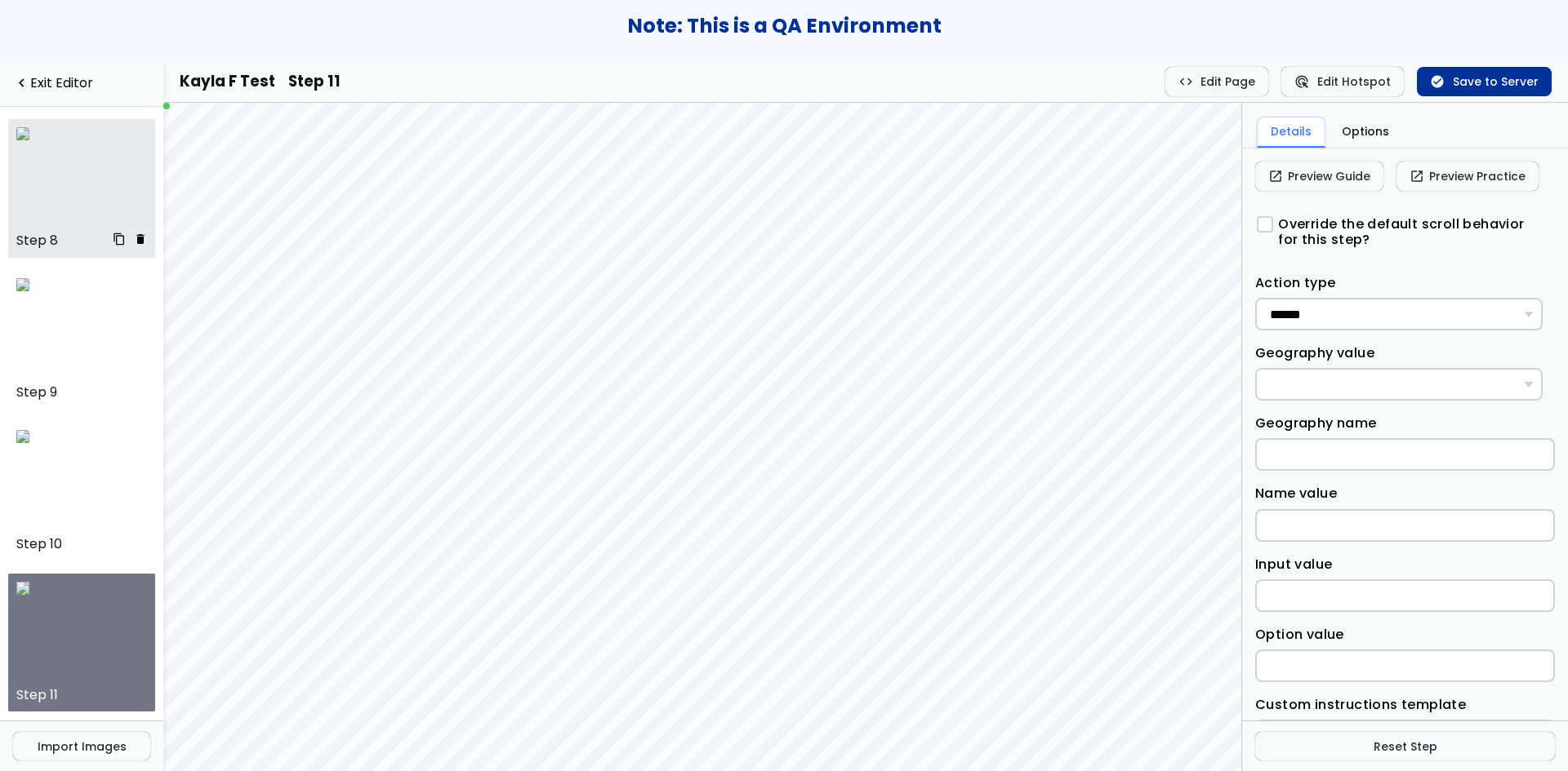
click at [134, 241] on span "delete" at bounding box center [140, 239] width 13 height 12
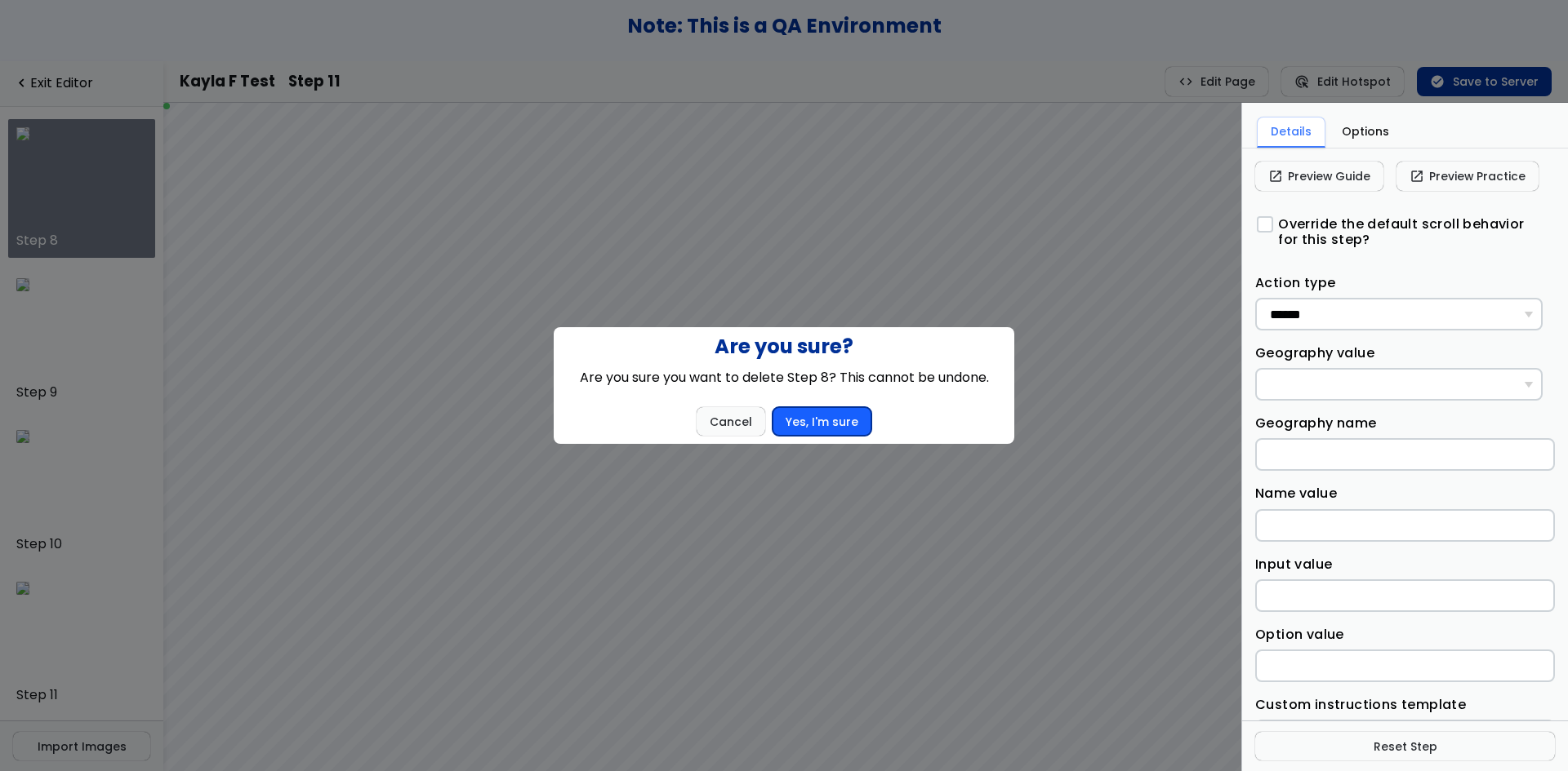
click at [814, 424] on button "Yes, I'm sure" at bounding box center [822, 421] width 99 height 29
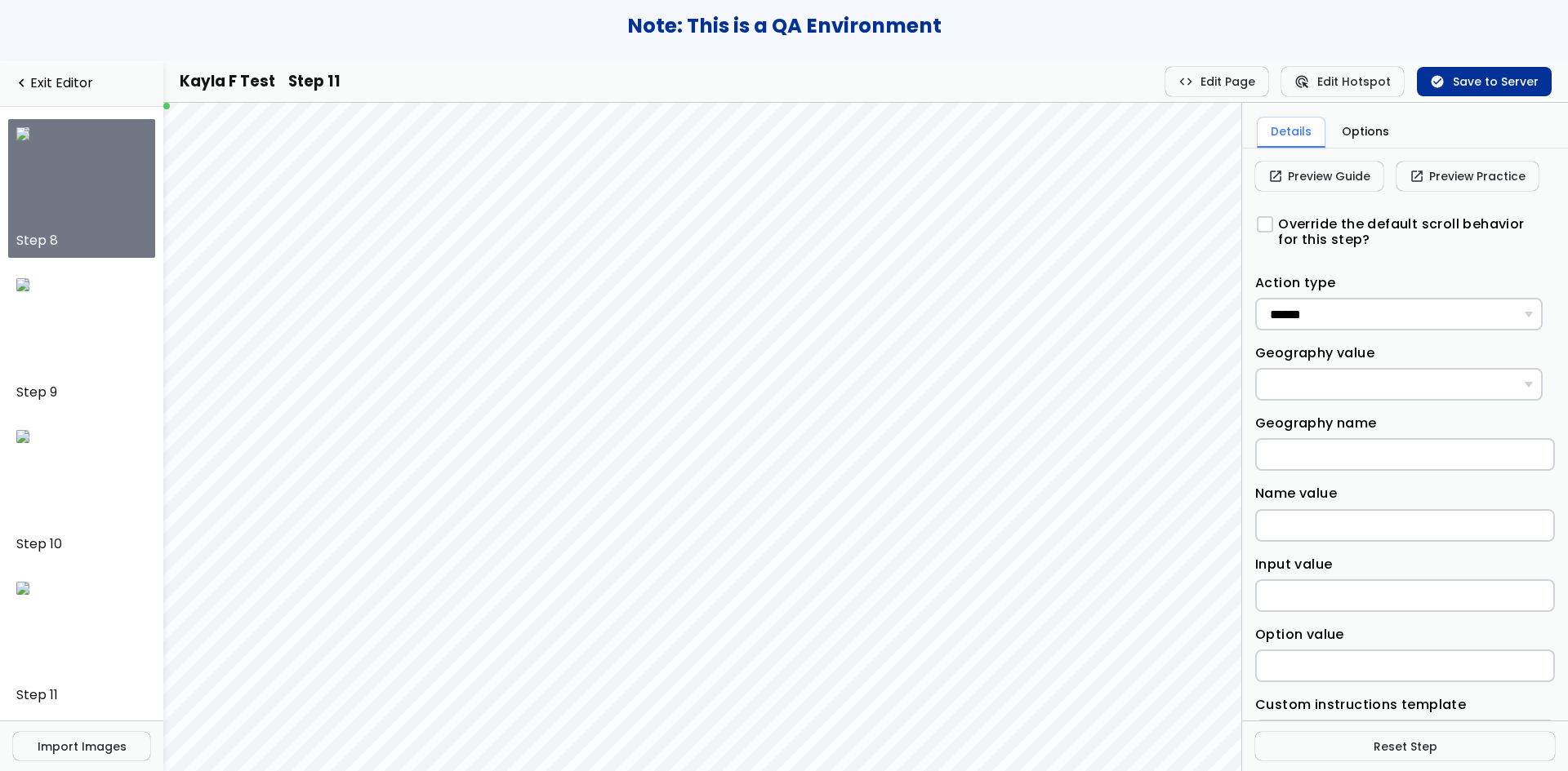
scroll to position [904, 0]
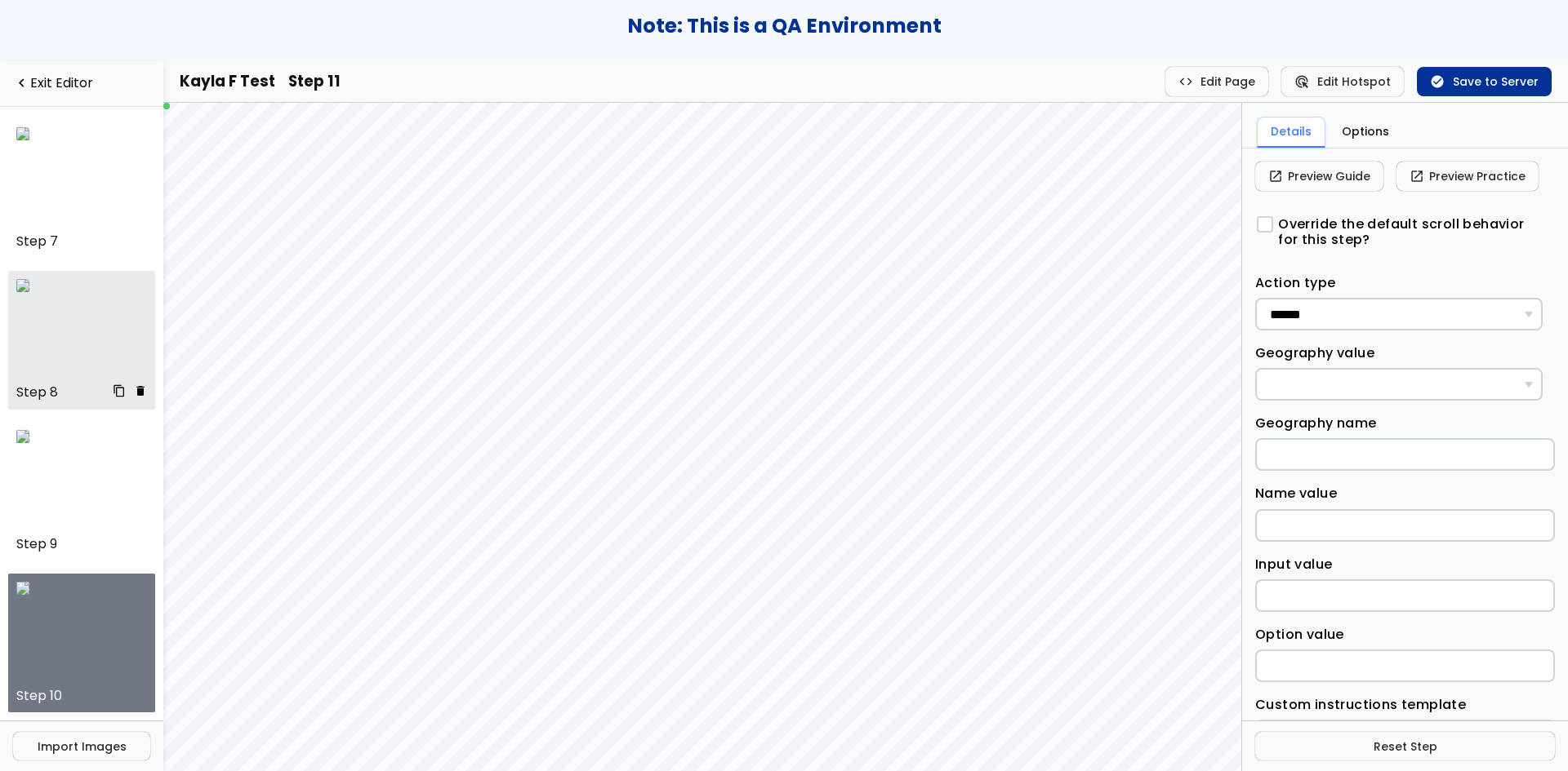
click at [134, 390] on span "delete" at bounding box center [140, 391] width 13 height 12
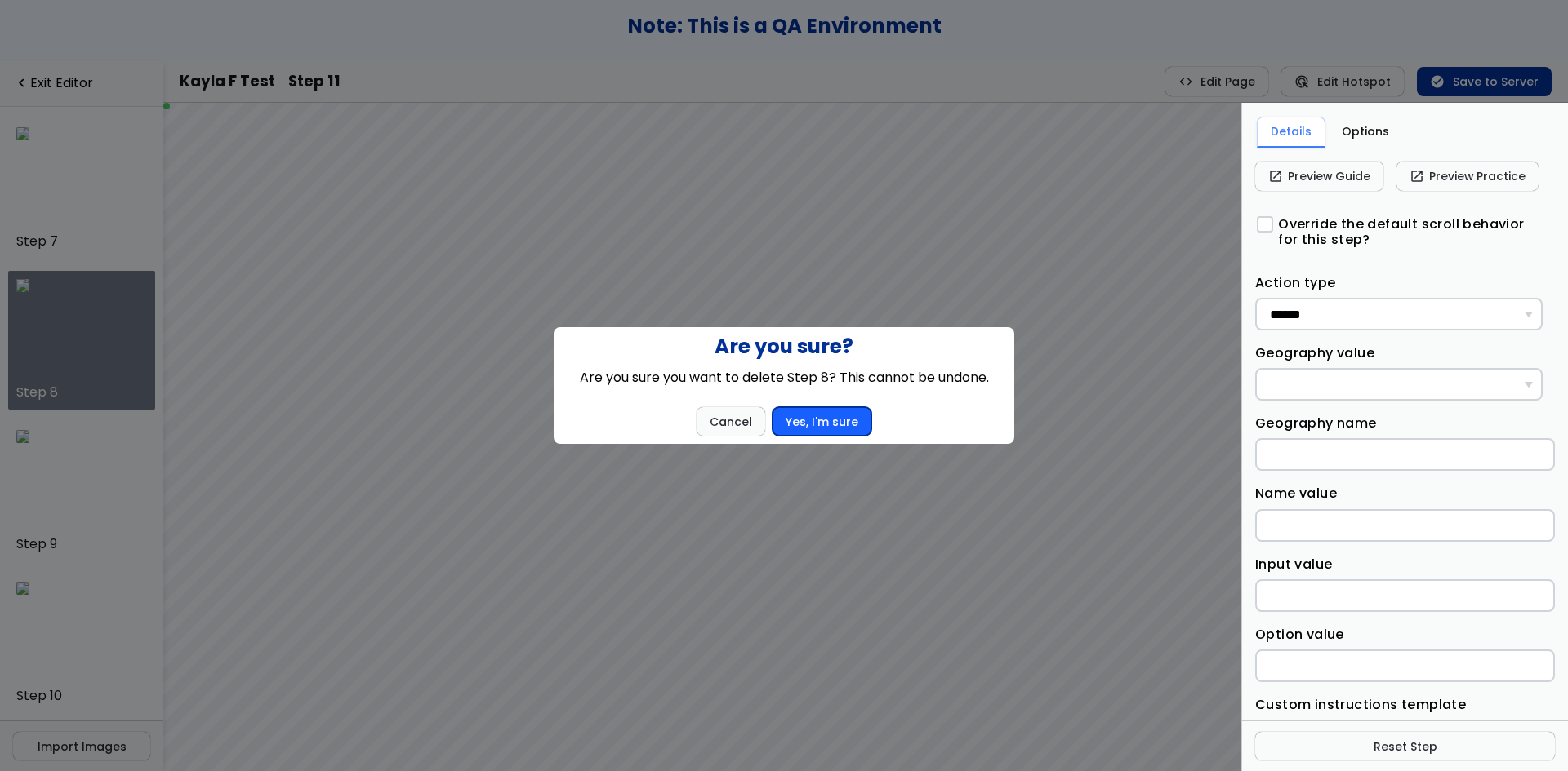
click at [830, 429] on button "Yes, I'm sure" at bounding box center [822, 421] width 99 height 29
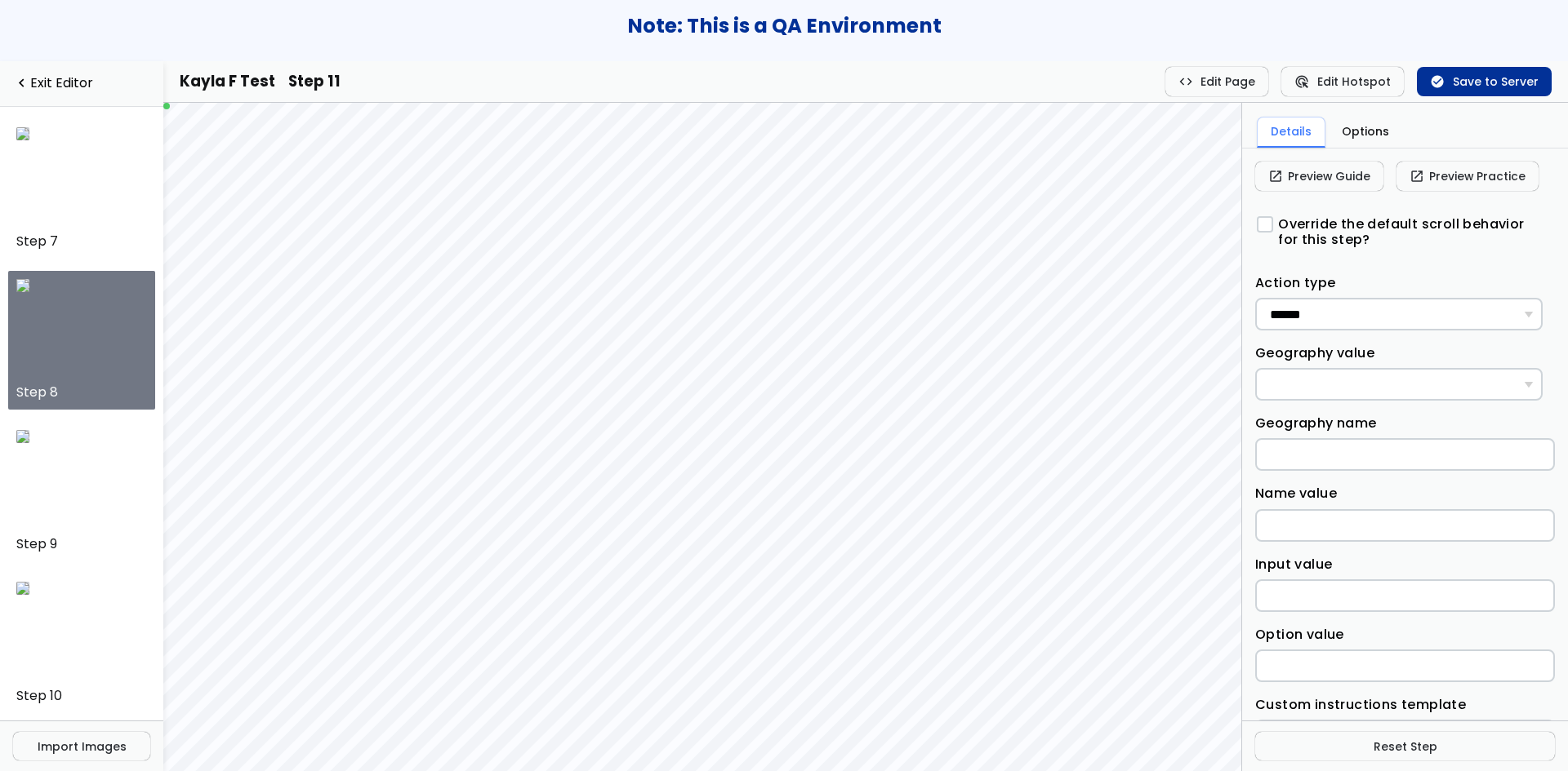
scroll to position [753, 0]
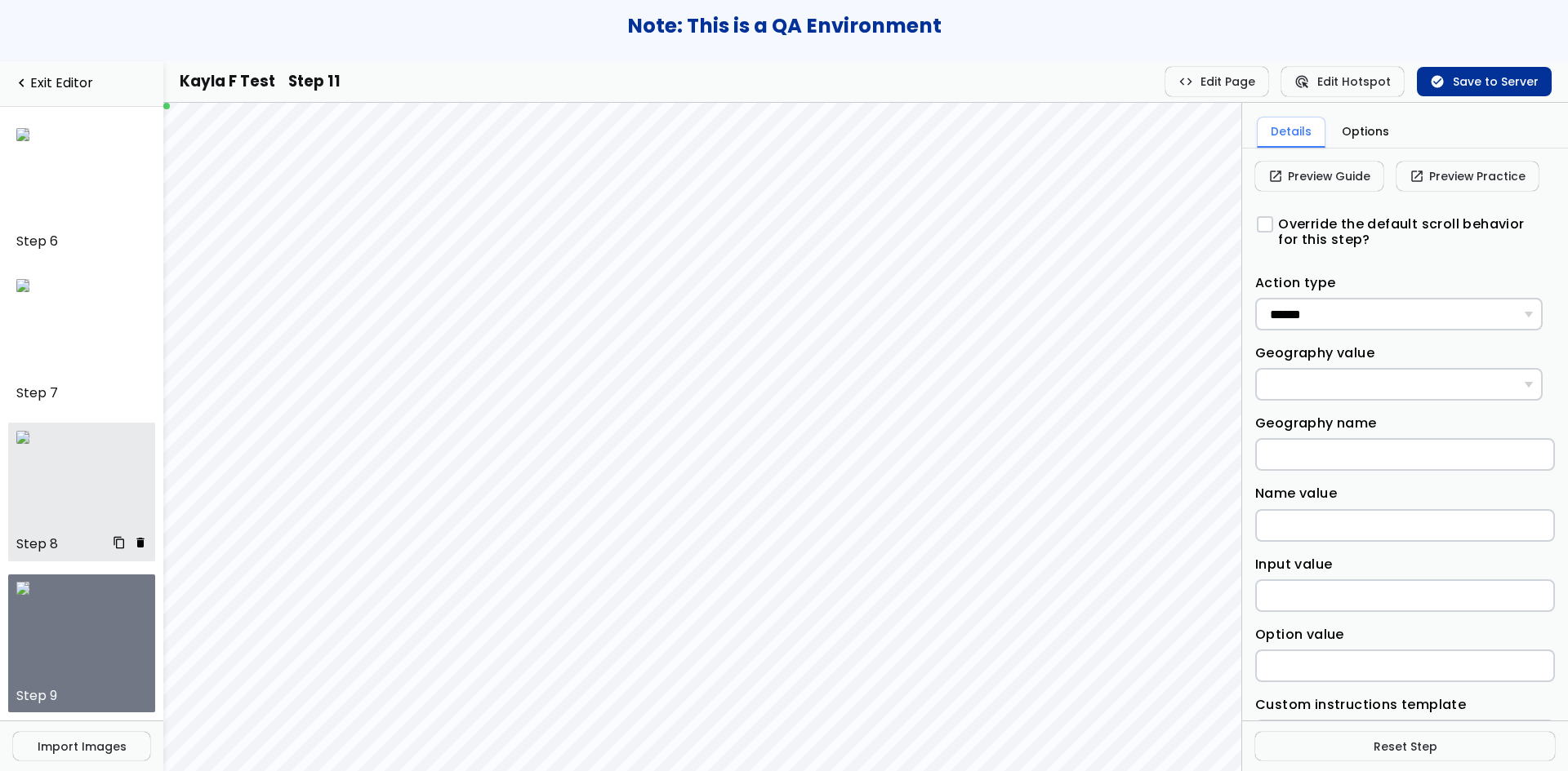
click at [134, 543] on span "delete" at bounding box center [140, 543] width 13 height 12
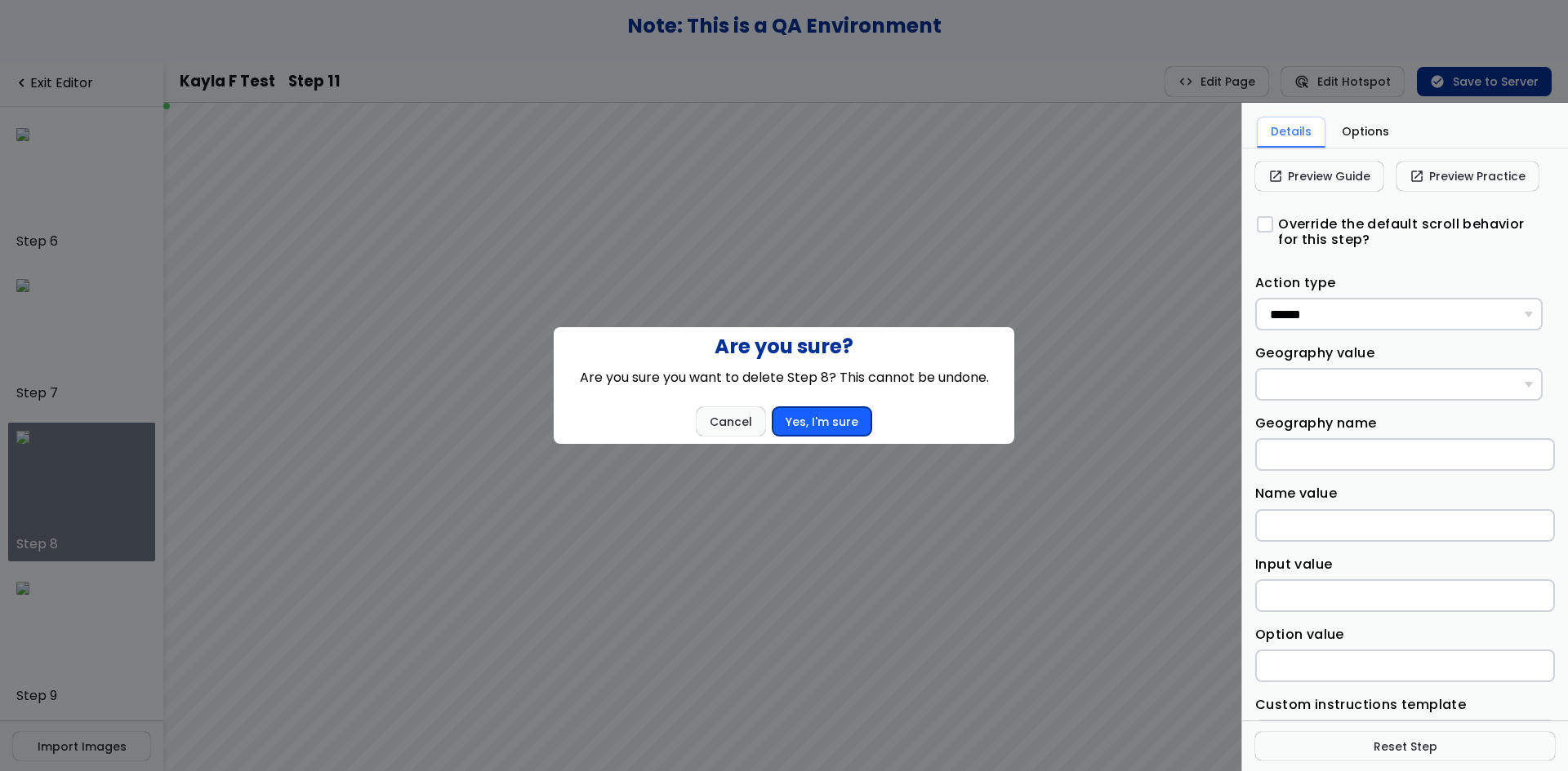
click at [803, 424] on button "Yes, I'm sure" at bounding box center [822, 421] width 99 height 29
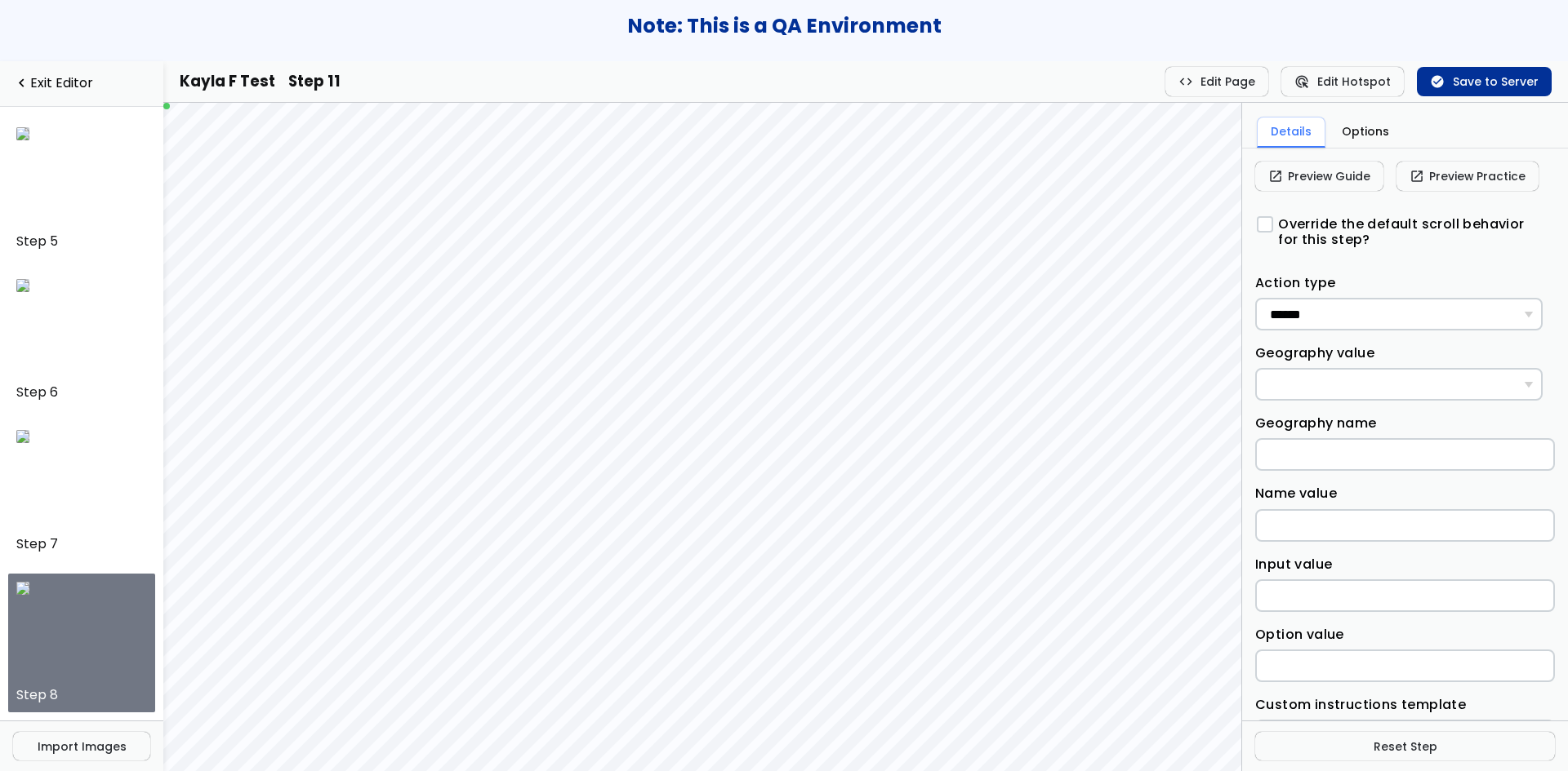
scroll to position [601, 0]
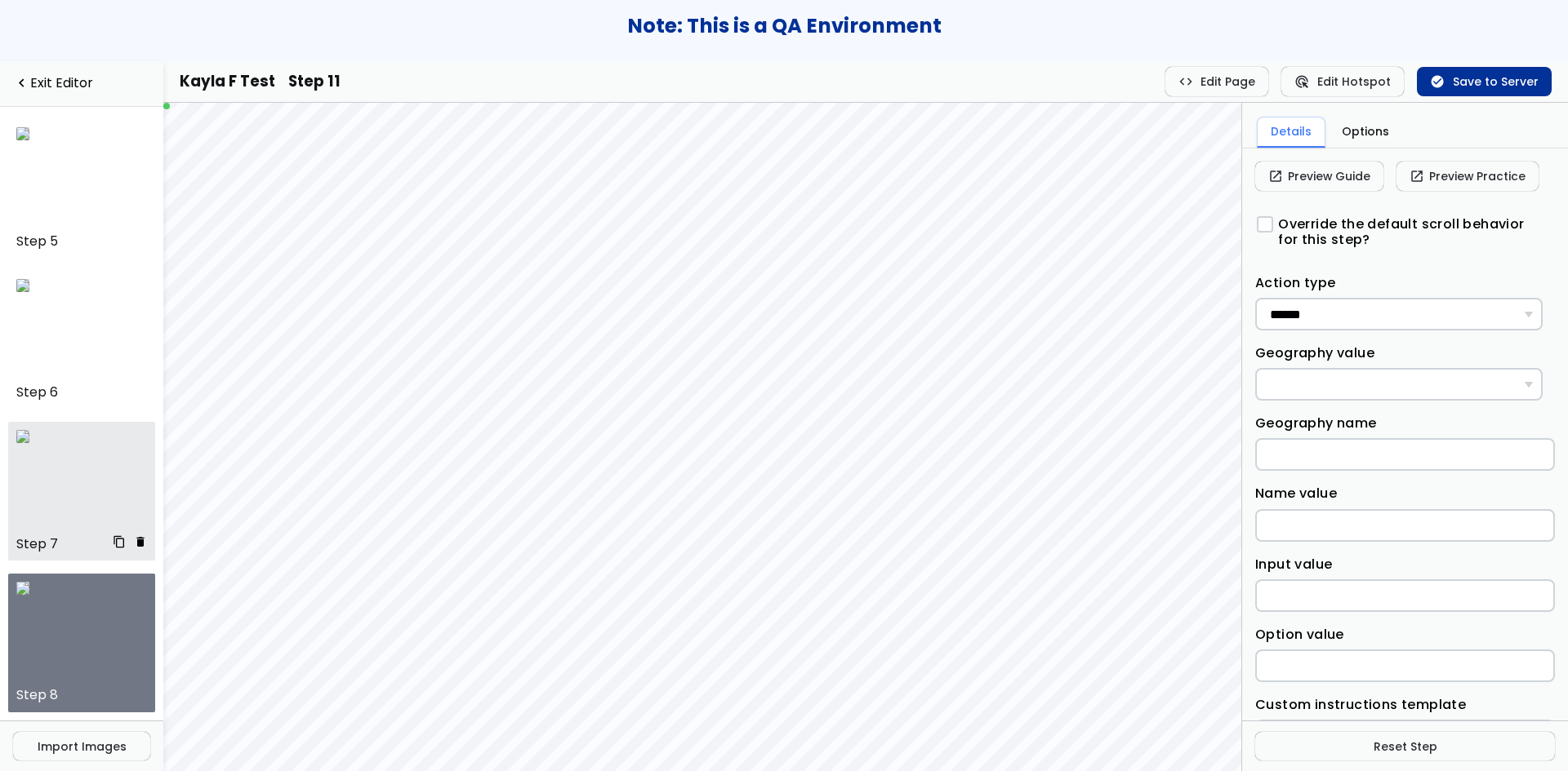
click at [78, 532] on div "Step 7 content_copy delete" at bounding box center [82, 491] width 131 height 123
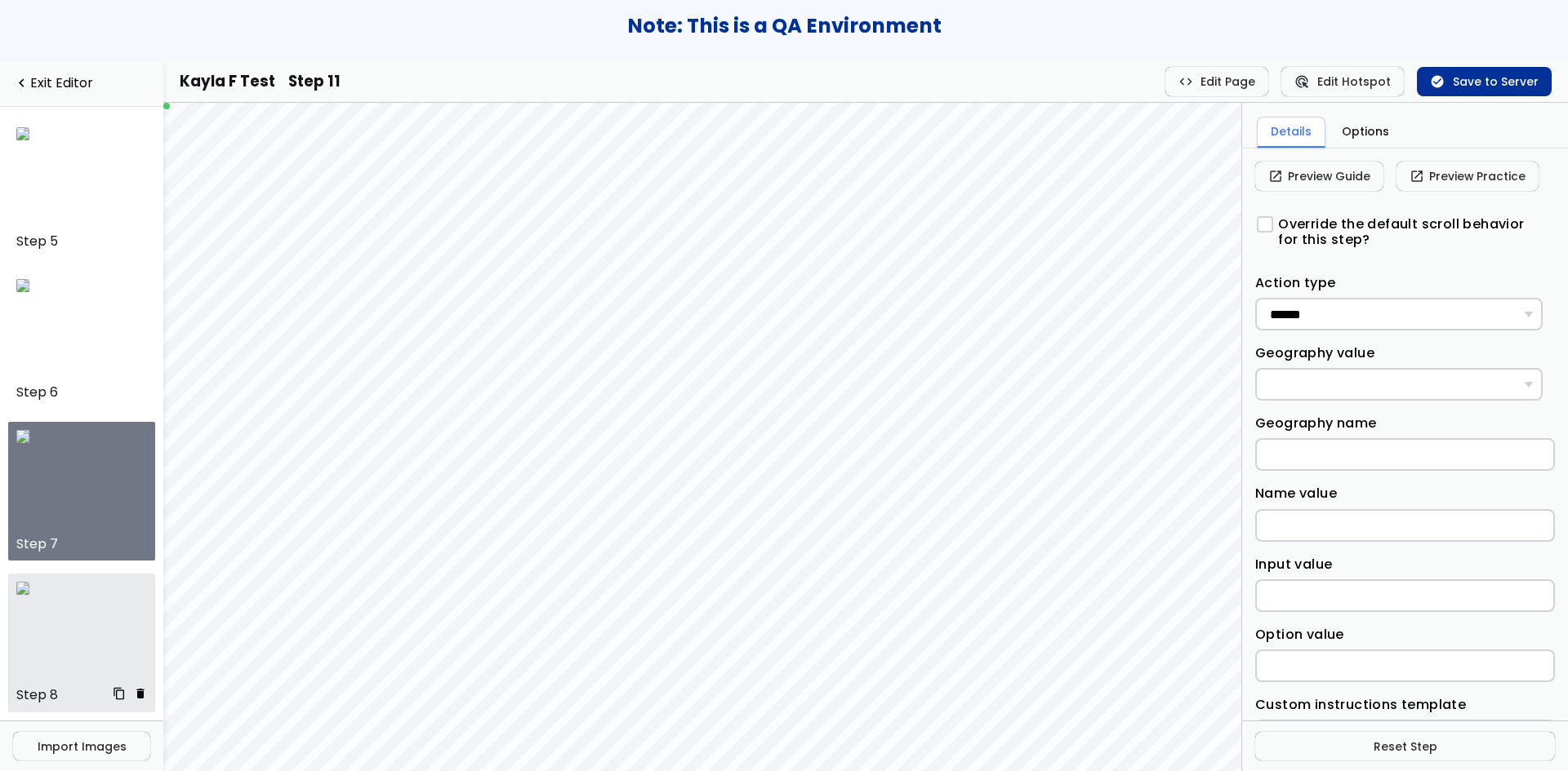
click at [134, 699] on span "delete" at bounding box center [140, 693] width 13 height 12
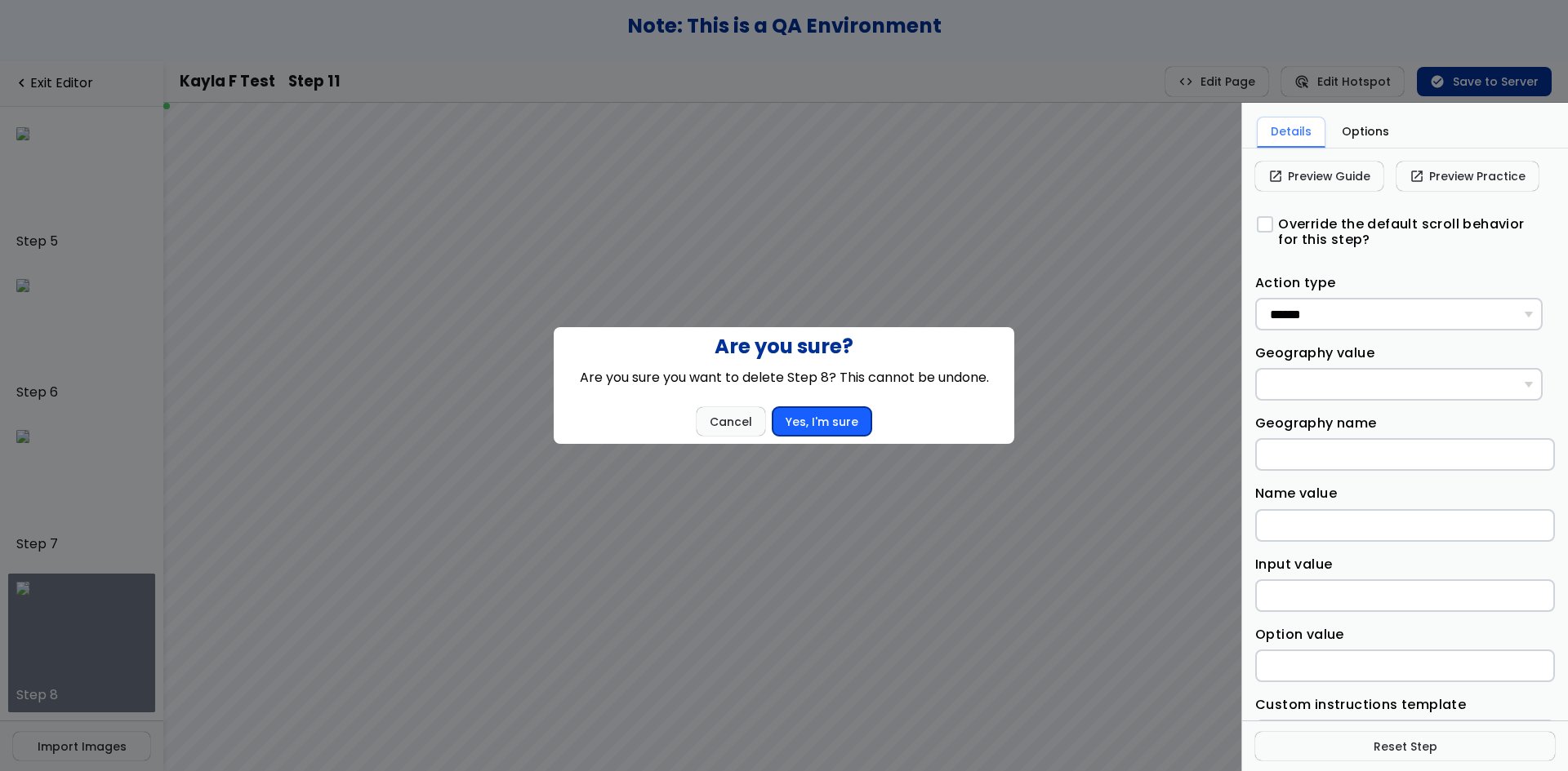
click at [819, 421] on button "Yes, I'm sure" at bounding box center [822, 421] width 99 height 29
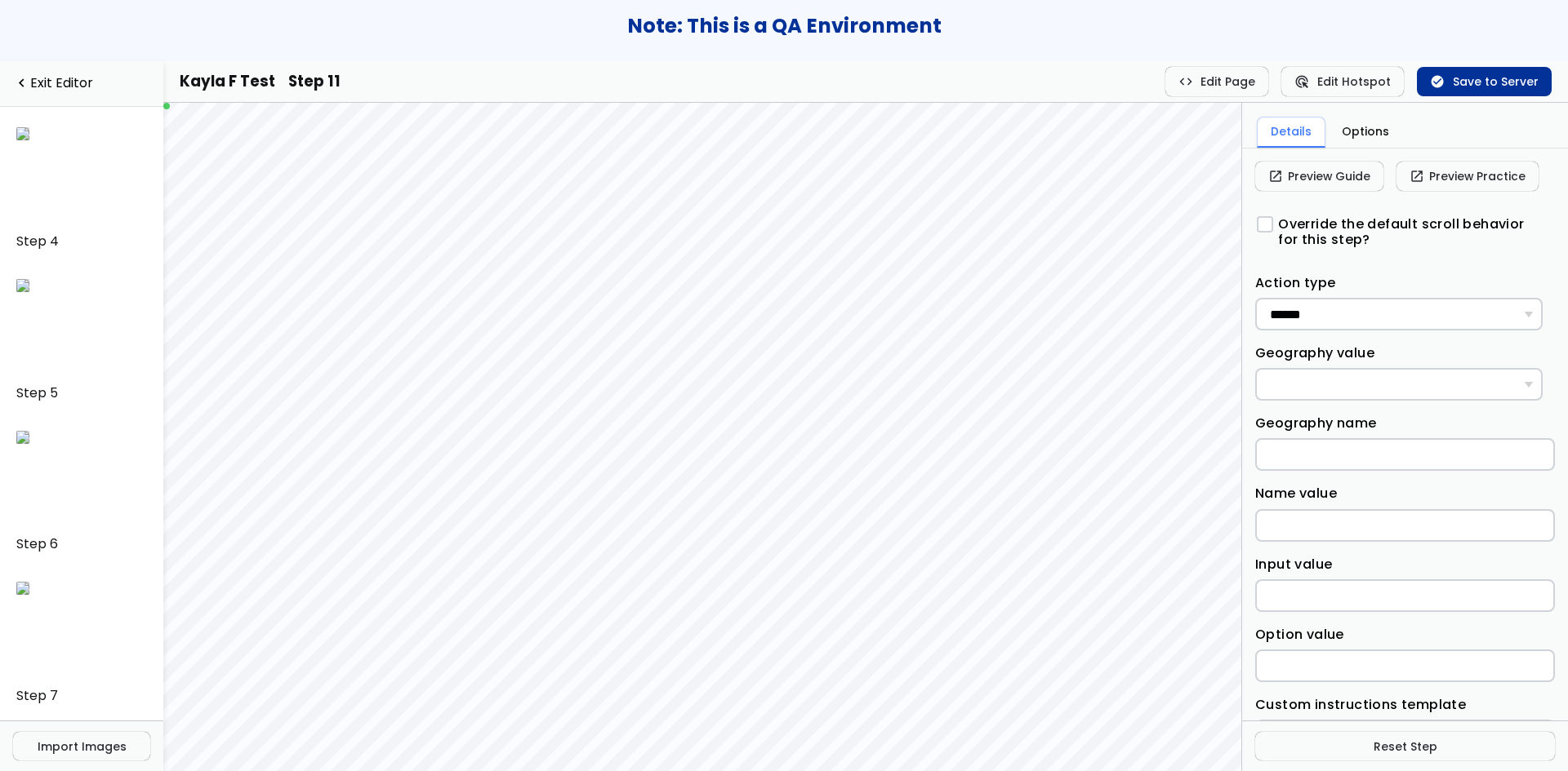
scroll to position [449, 0]
click at [71, 76] on link "navigate_before Exit Editor" at bounding box center [82, 84] width 137 height 16
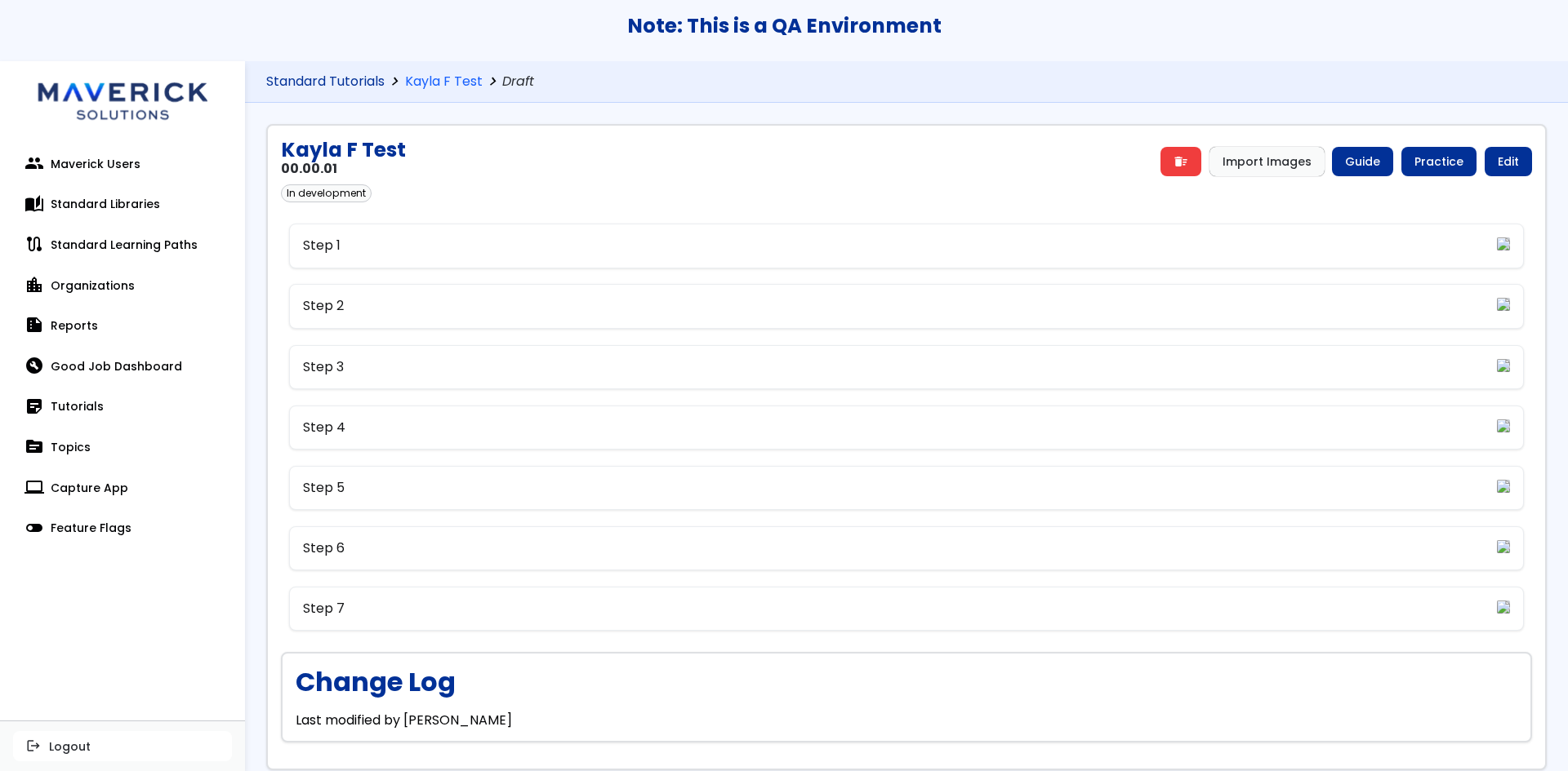
click at [294, 81] on link "Standard Tutorials" at bounding box center [325, 82] width 119 height 16
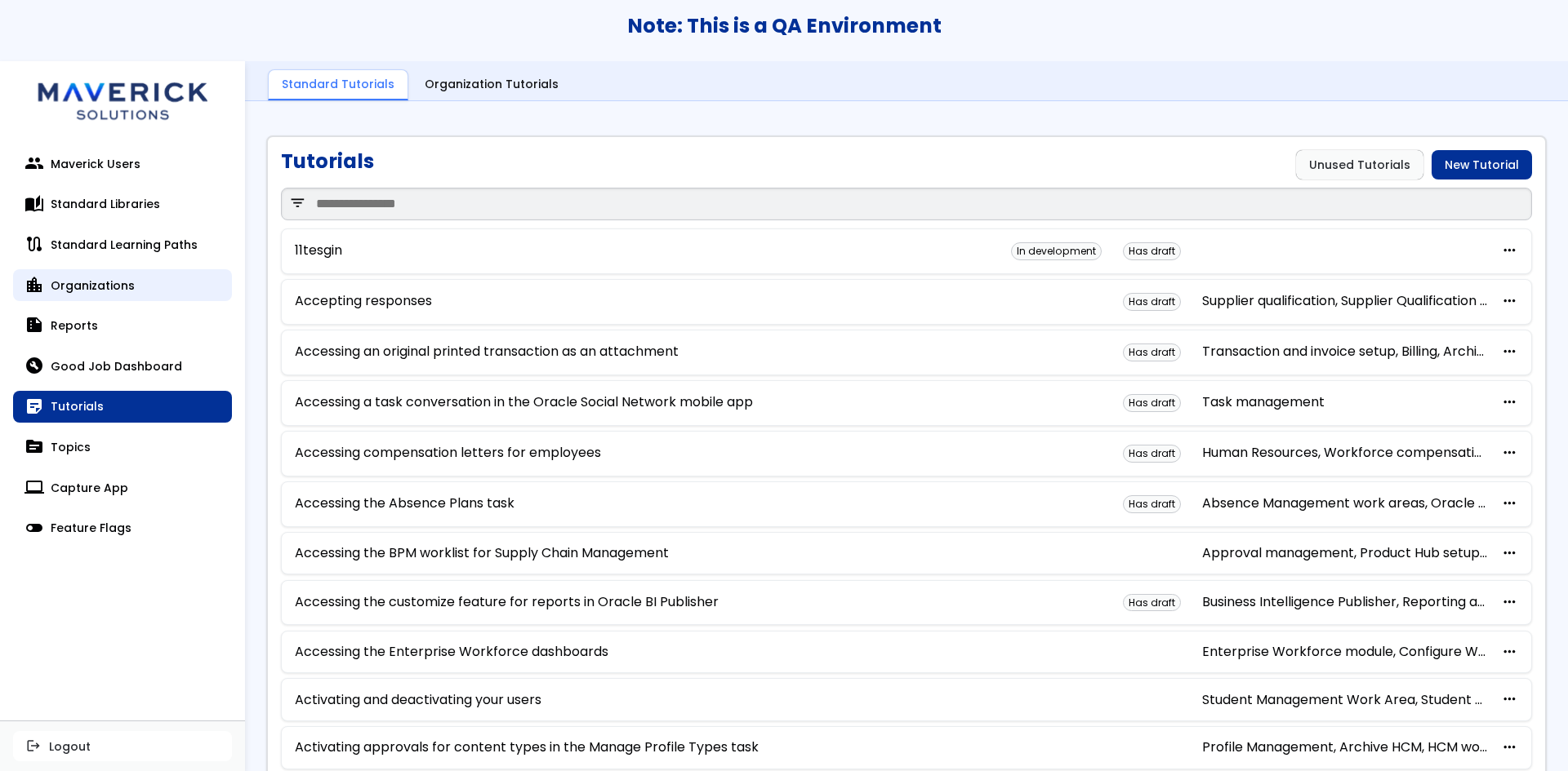
click at [129, 292] on link "location_city Organizations" at bounding box center [123, 285] width 219 height 33
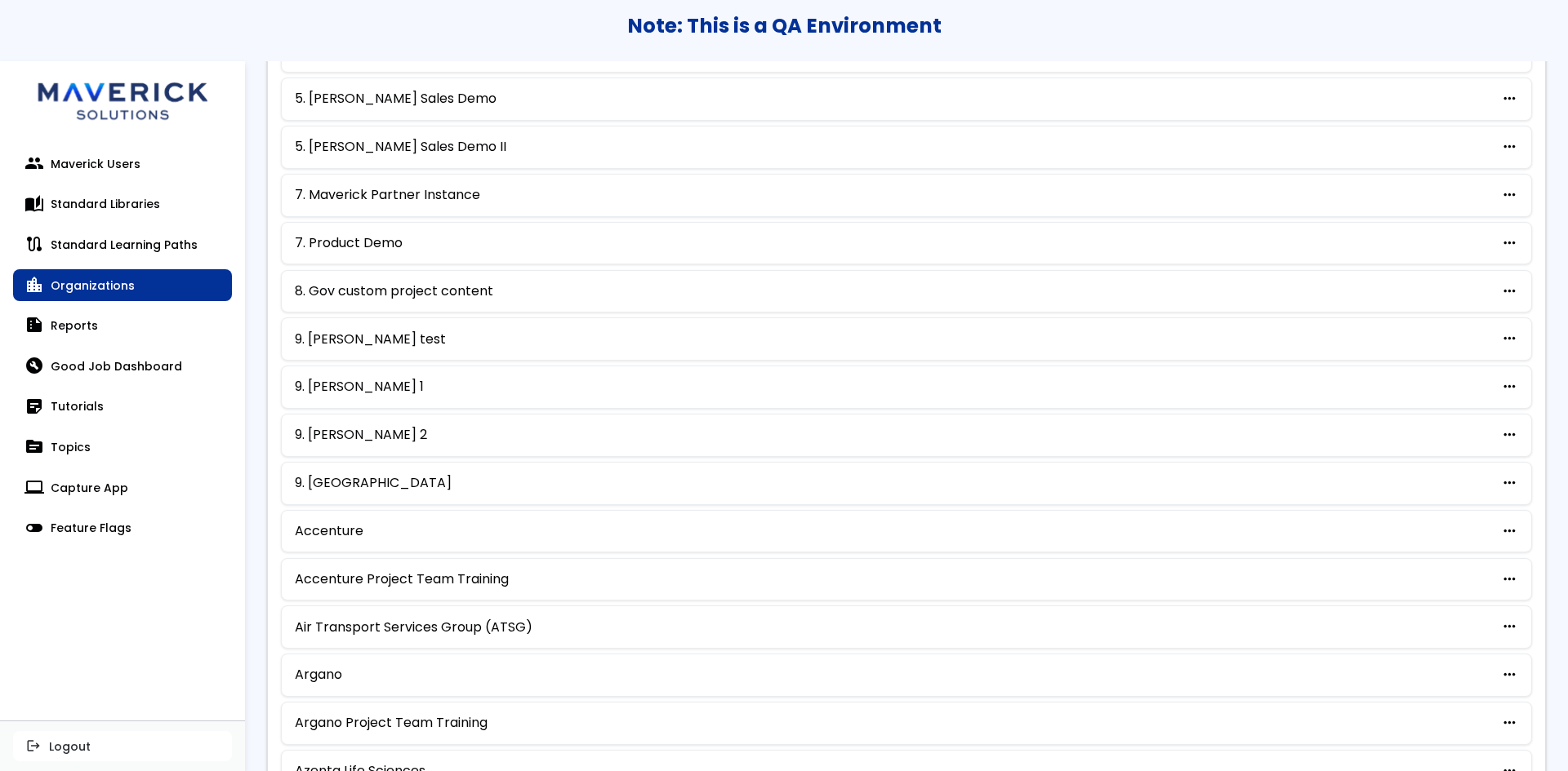
scroll to position [672, 0]
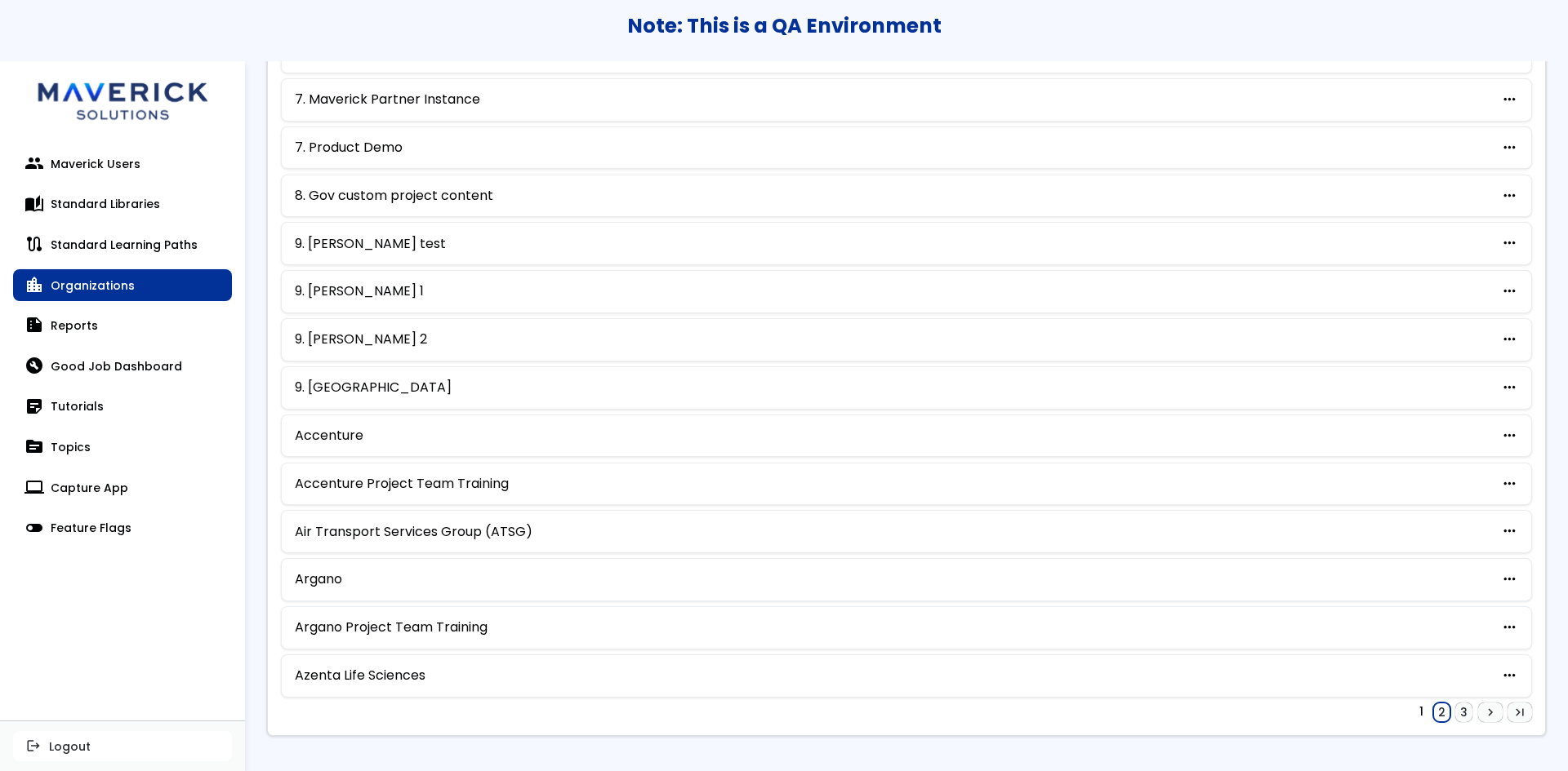
click at [1433, 708] on link "2" at bounding box center [1441, 712] width 18 height 19
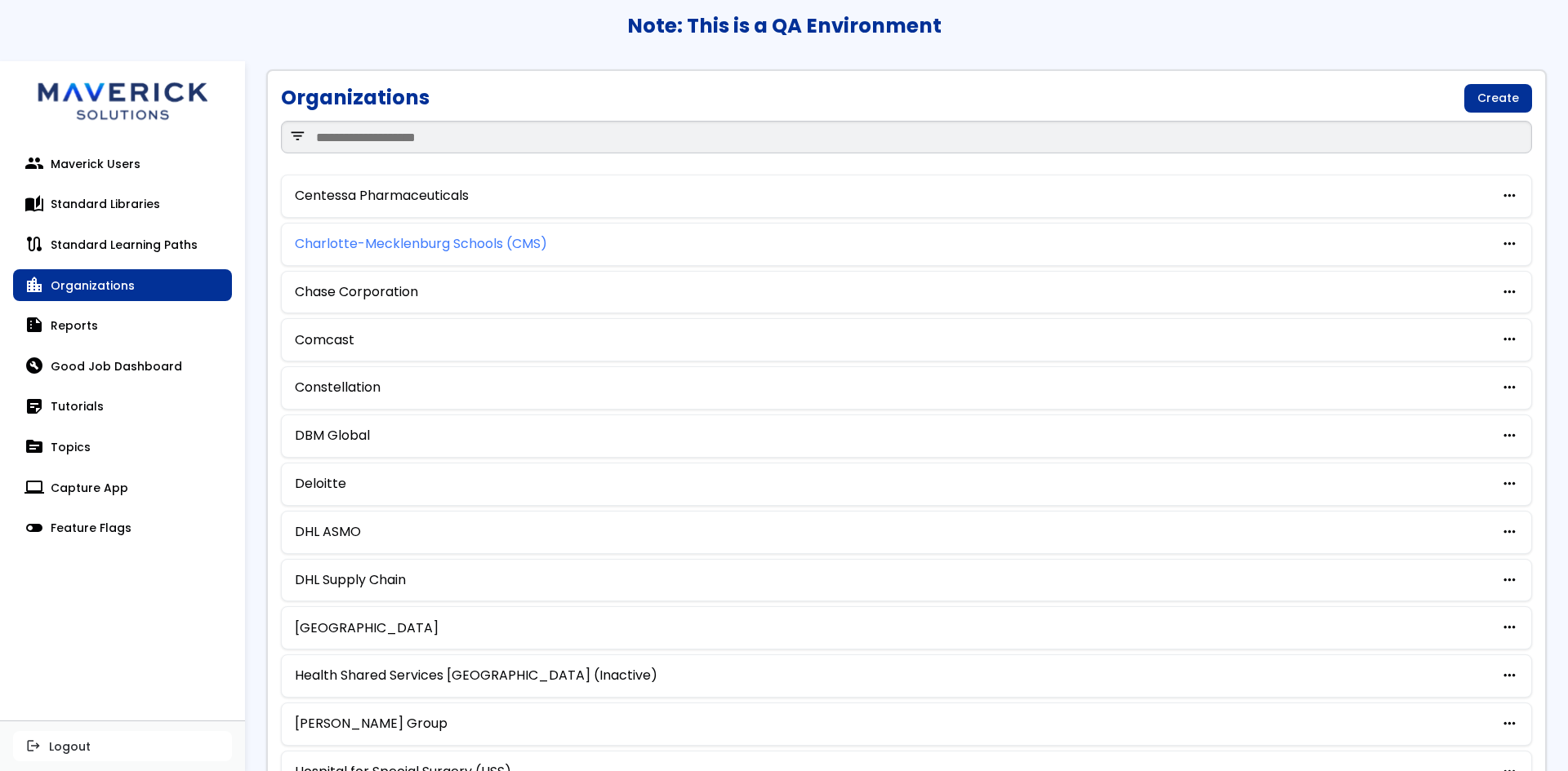
click at [359, 240] on link "Charlotte-Mecklenburg Schools (CMS)" at bounding box center [421, 244] width 252 height 15
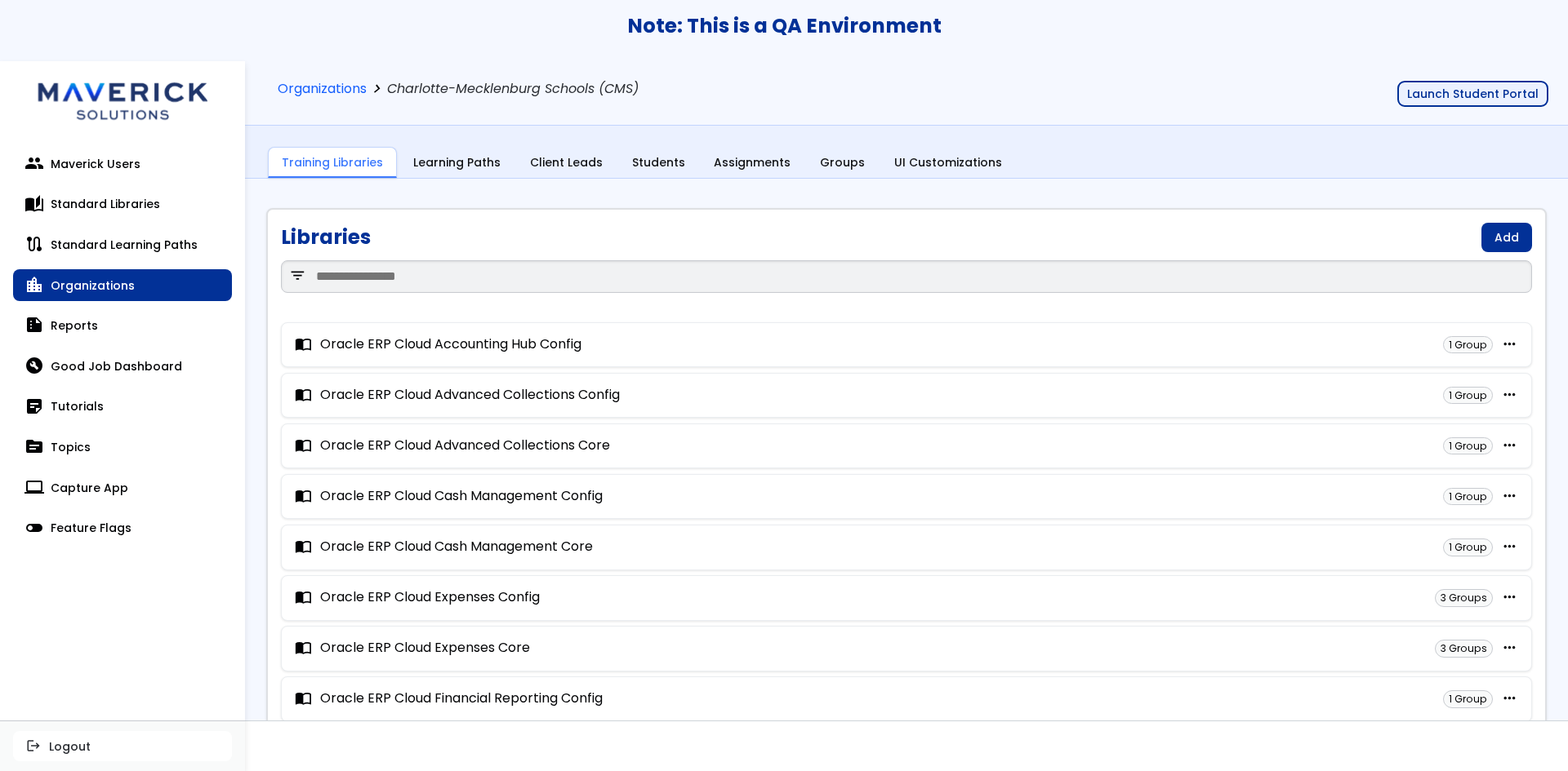
click at [1493, 82] on button "Launch Student Portal" at bounding box center [1472, 94] width 151 height 26
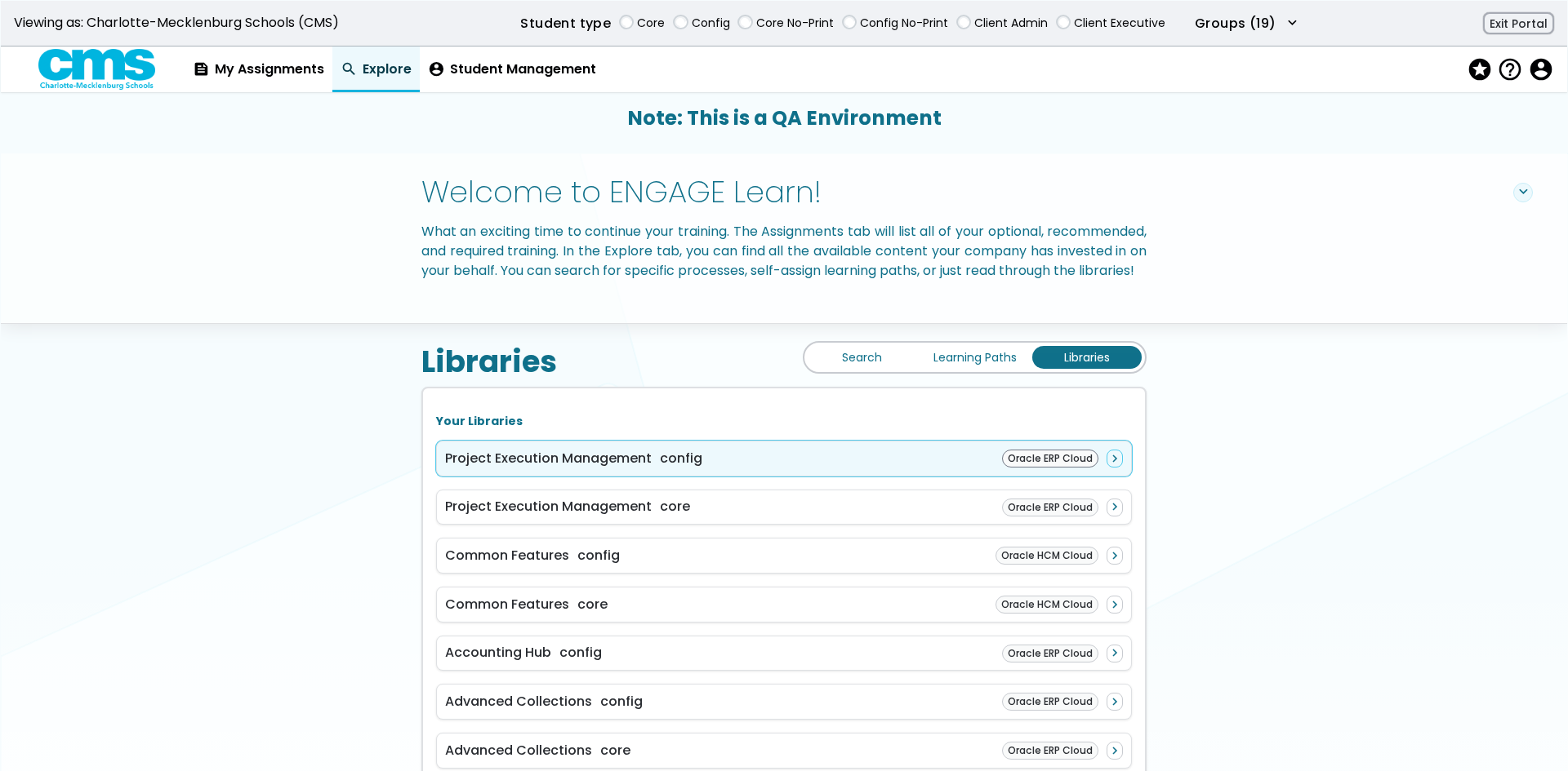
click at [667, 468] on span "config" at bounding box center [680, 458] width 43 height 18
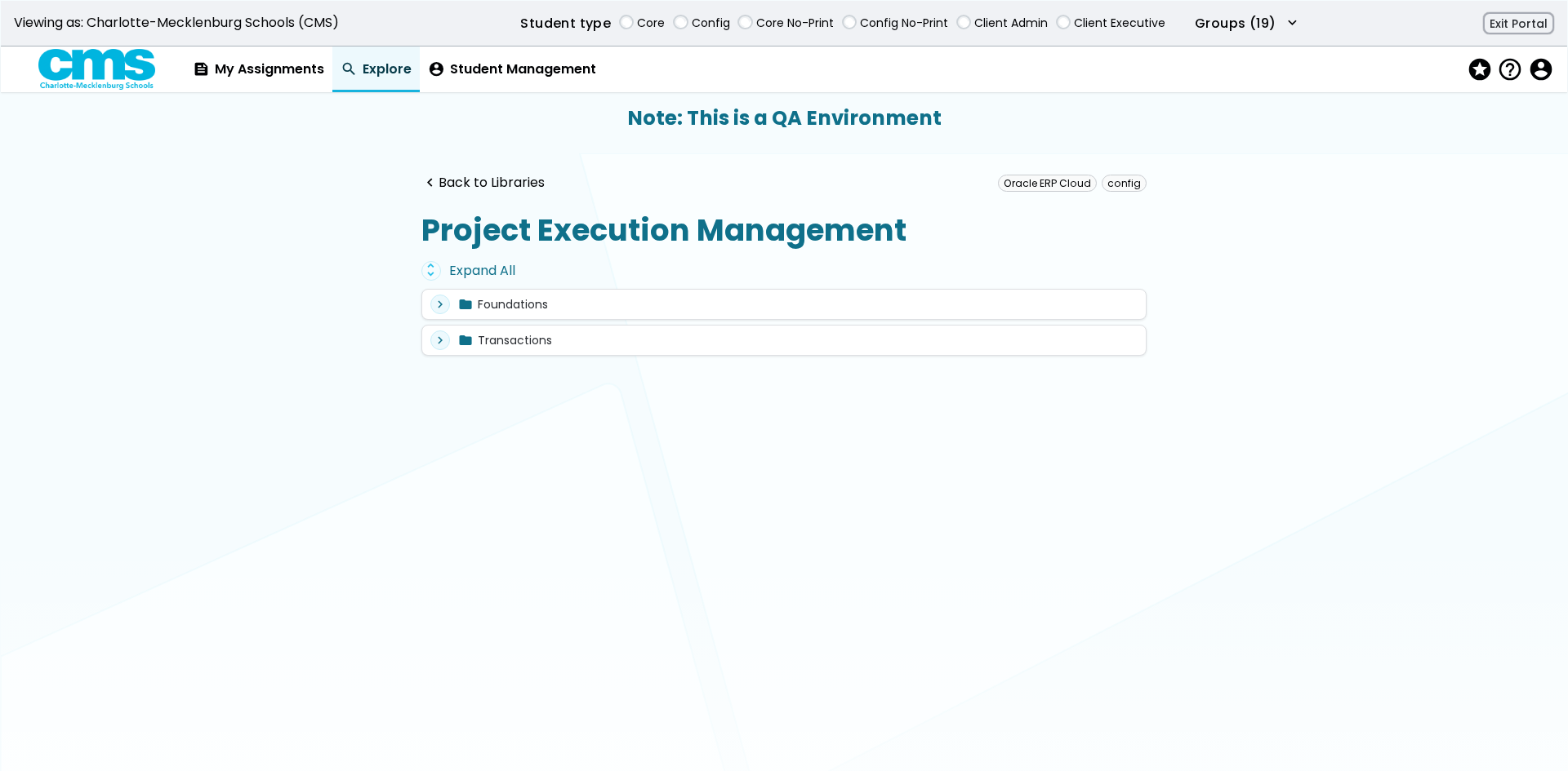
click at [482, 261] on div "unfold_more Expand All" at bounding box center [783, 271] width 725 height 19
